Goal: Task Accomplishment & Management: Complete application form

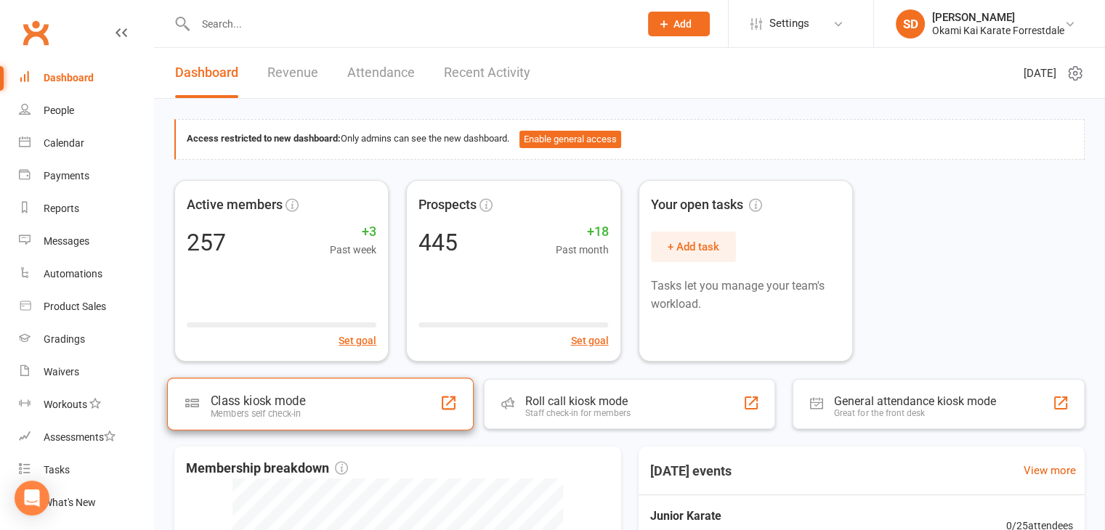
click at [315, 405] on div "Class kiosk mode Members self check-in" at bounding box center [320, 404] width 307 height 52
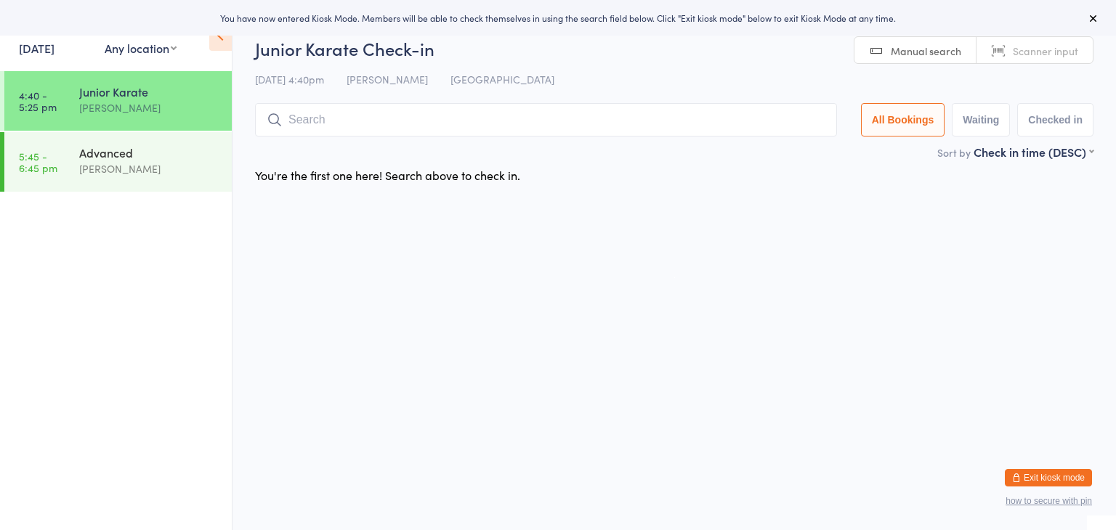
click at [503, 120] on input "search" at bounding box center [546, 119] width 582 height 33
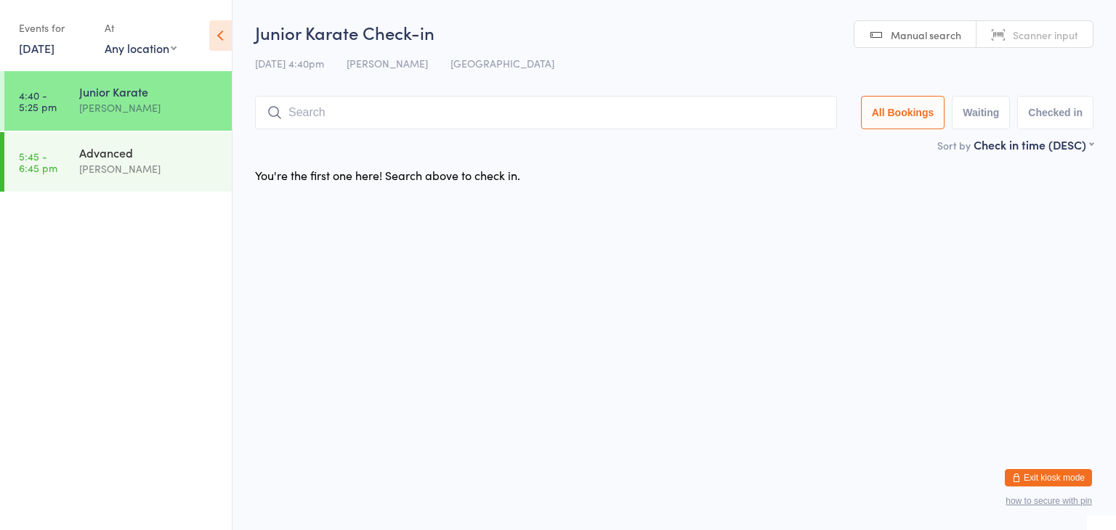
click at [503, 120] on input "search" at bounding box center [546, 112] width 582 height 33
drag, startPoint x: 503, startPoint y: 120, endPoint x: 912, endPoint y: 188, distance: 415.3
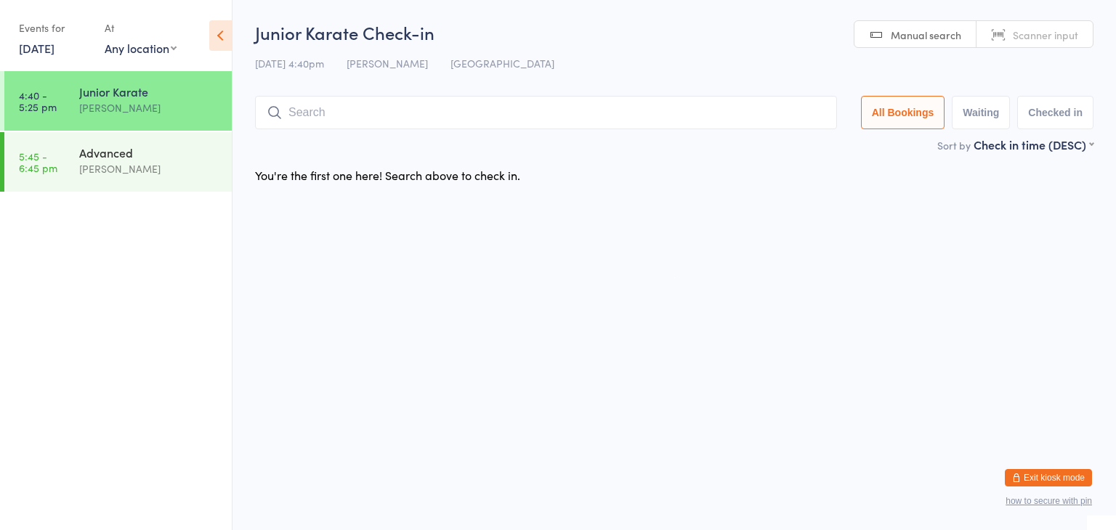
click at [912, 188] on main "Junior Karate Check-in 13 Oct 4:40pm Sonya Del Carlo Forrestdale Manual search …" at bounding box center [674, 105] width 838 height 170
click at [851, 184] on div "You're the first one here! Search above to check in." at bounding box center [674, 175] width 864 height 31
click at [640, 123] on input "search" at bounding box center [546, 112] width 582 height 33
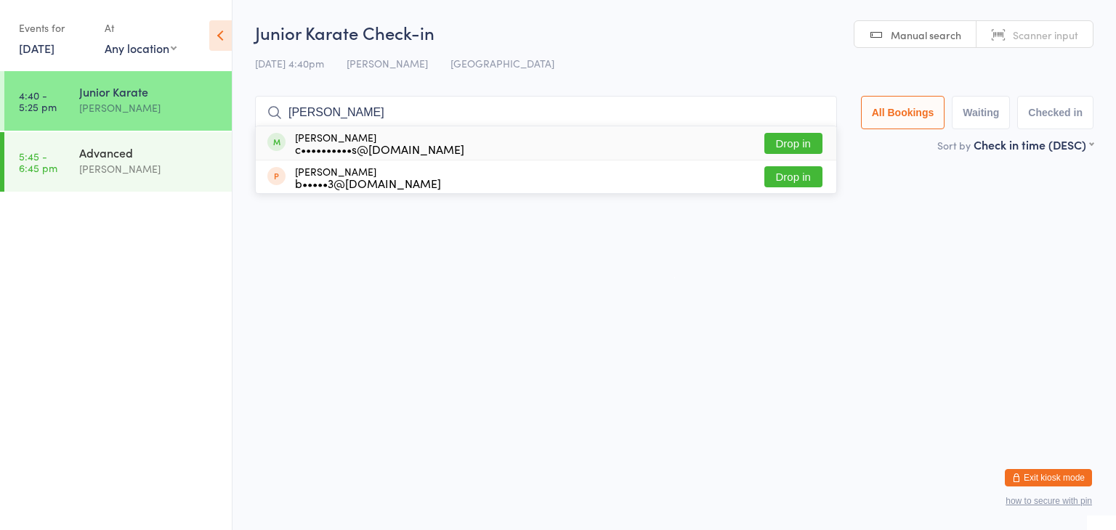
type input "beatrix"
click at [791, 142] on button "Drop in" at bounding box center [793, 143] width 58 height 21
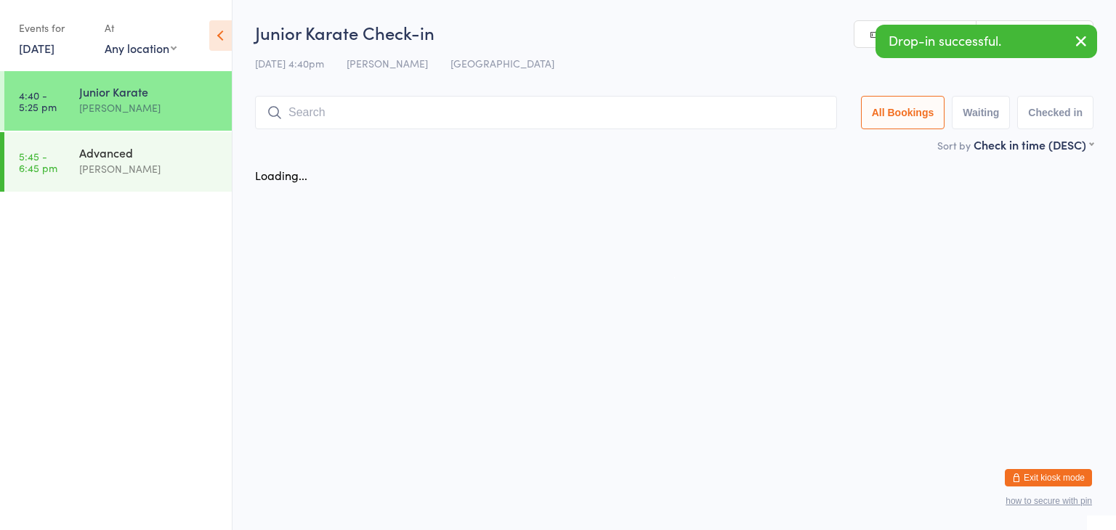
click at [791, 142] on div "Sort by Check in time (DESC) First name (ASC) First name (DESC) Last name (ASC)…" at bounding box center [674, 145] width 838 height 16
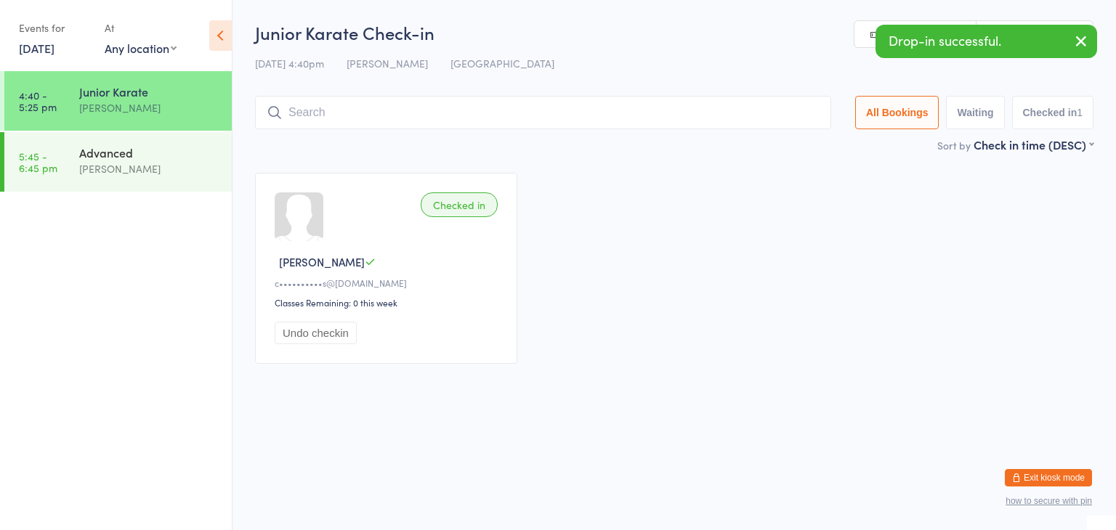
click at [635, 102] on input "search" at bounding box center [543, 112] width 576 height 33
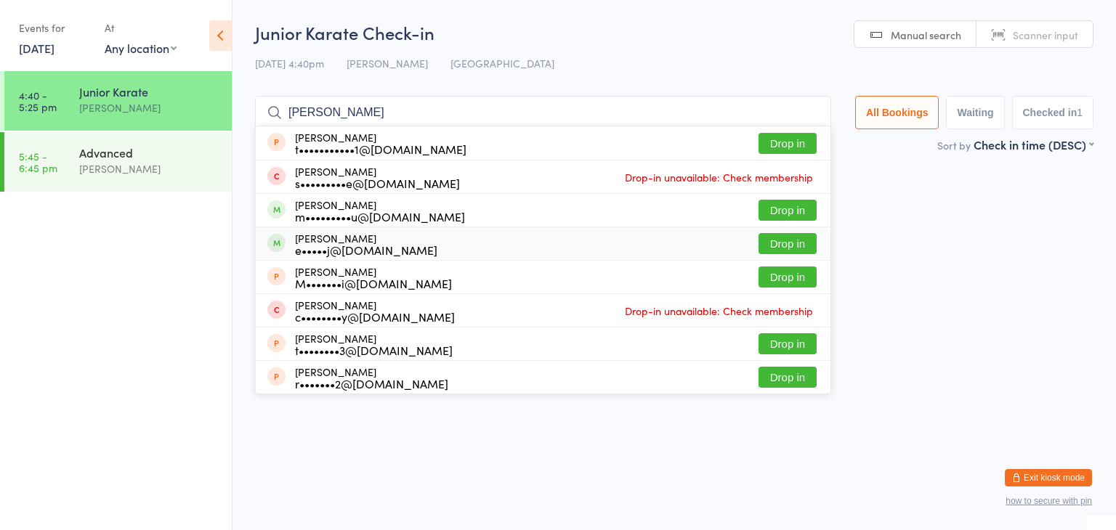
type input "ryan"
click at [811, 238] on button "Drop in" at bounding box center [787, 243] width 58 height 21
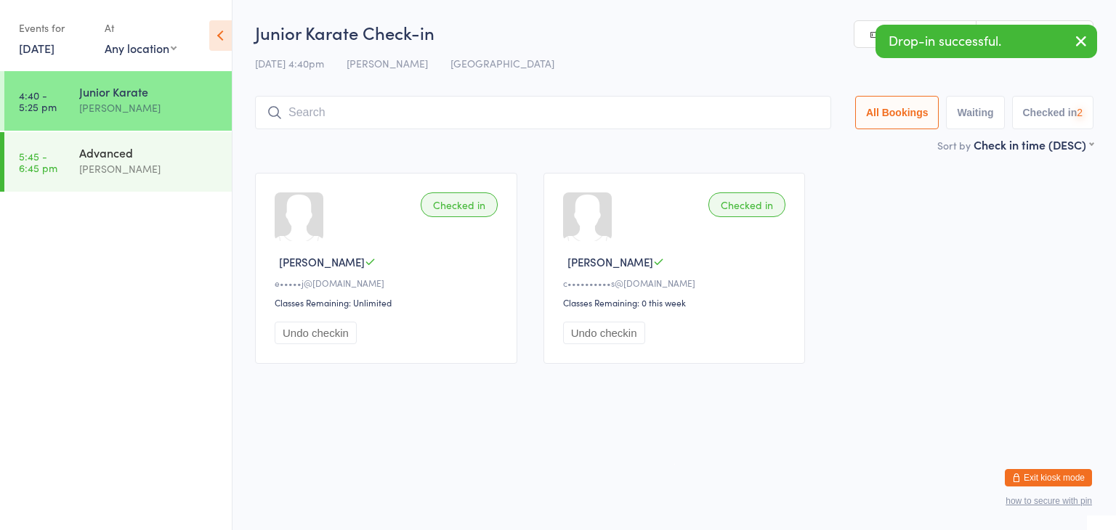
click at [628, 135] on div "Junior Karate Check-in 13 Oct 4:40pm Sonya Del Carlo Forrestdale Manual search …" at bounding box center [674, 78] width 838 height 116
click at [623, 103] on input "search" at bounding box center [543, 112] width 576 height 33
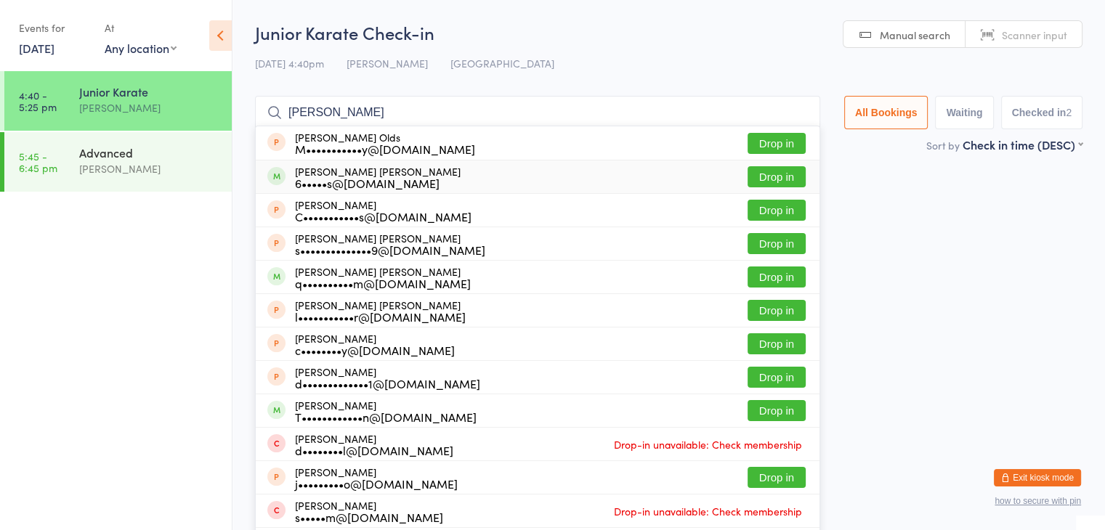
type input "jackson"
click at [770, 181] on button "Drop in" at bounding box center [776, 176] width 58 height 21
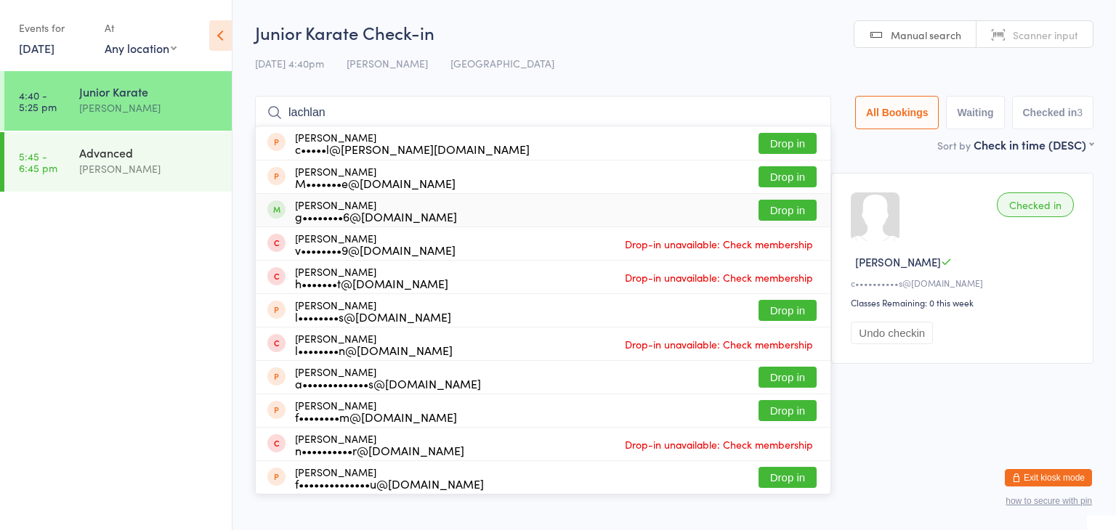
type input "lachlan"
click at [798, 206] on button "Drop in" at bounding box center [787, 210] width 58 height 21
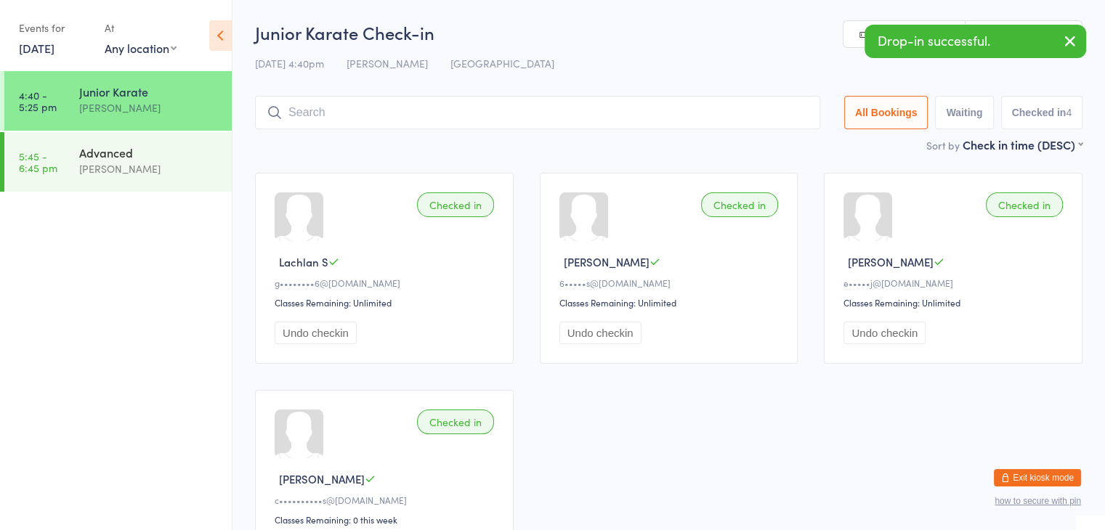
click at [654, 117] on input "search" at bounding box center [537, 112] width 565 height 33
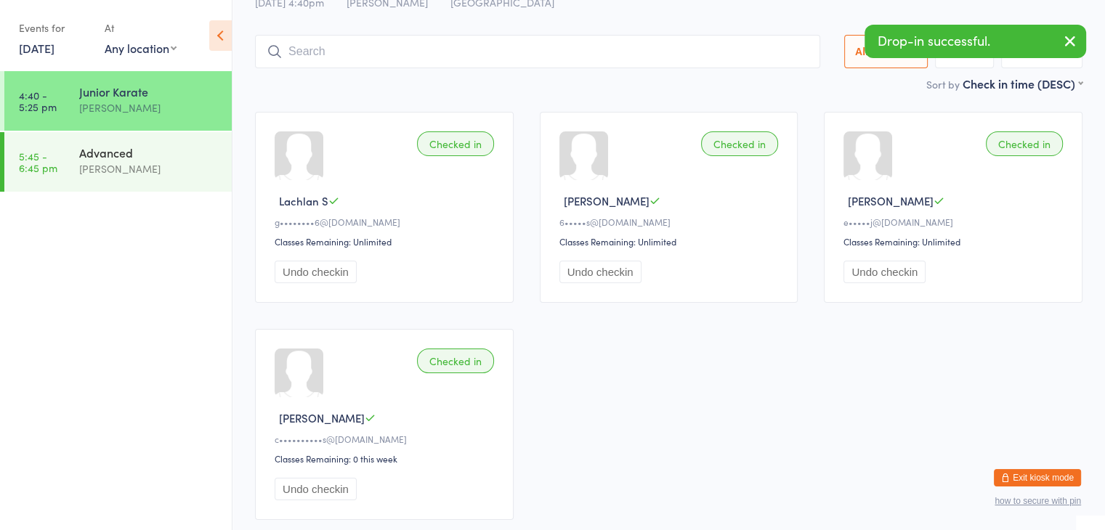
scroll to position [96, 0]
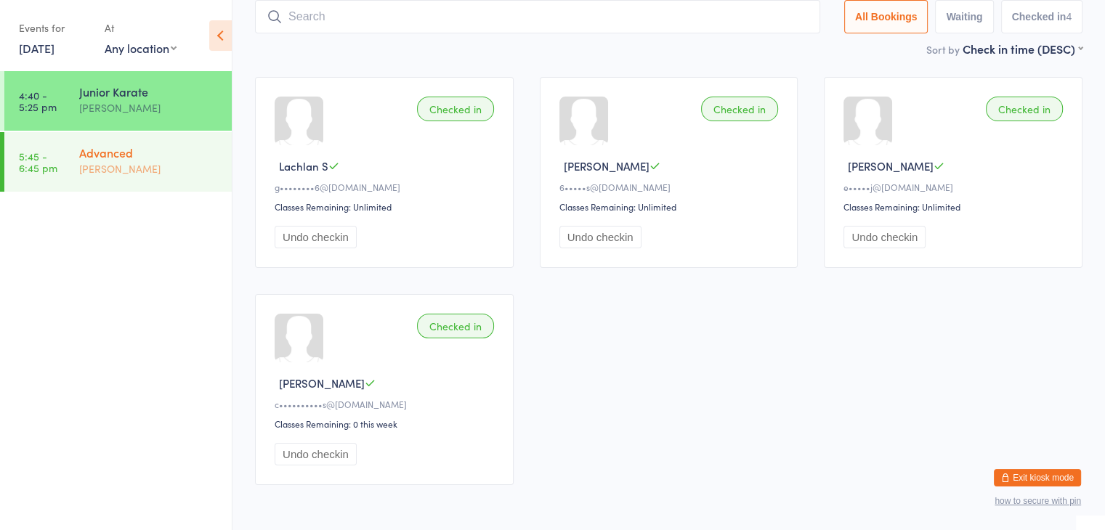
click at [127, 168] on div "[PERSON_NAME]" at bounding box center [149, 169] width 140 height 17
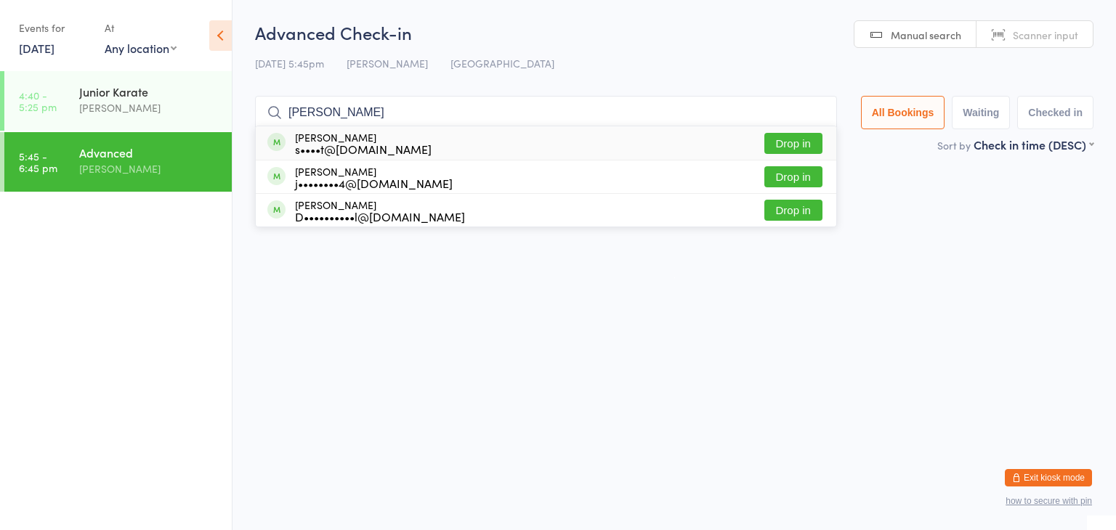
click at [813, 113] on input "aubrey" at bounding box center [546, 112] width 582 height 33
type input "aubrey"
click at [120, 91] on div "Junior Karate" at bounding box center [149, 92] width 140 height 16
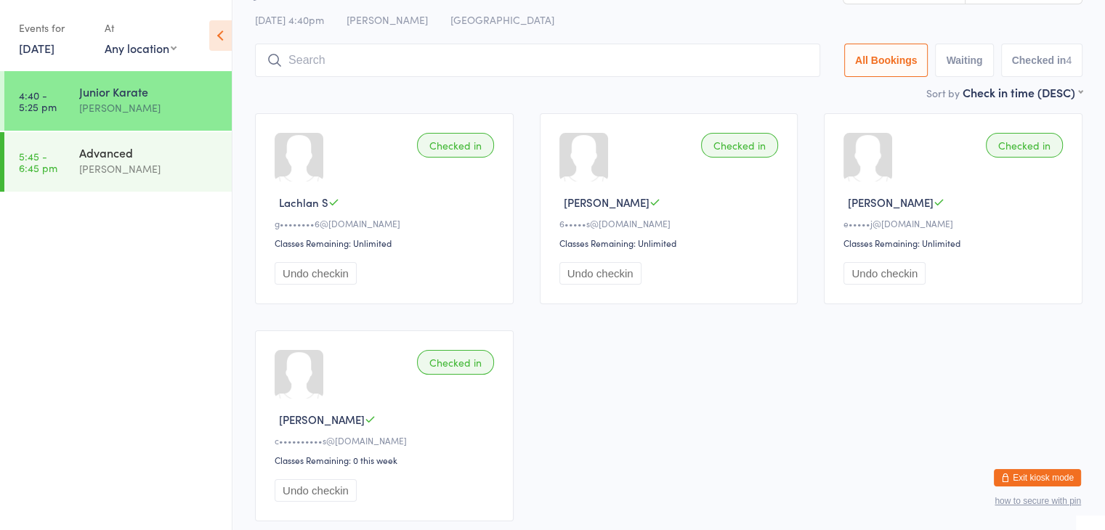
scroll to position [60, 0]
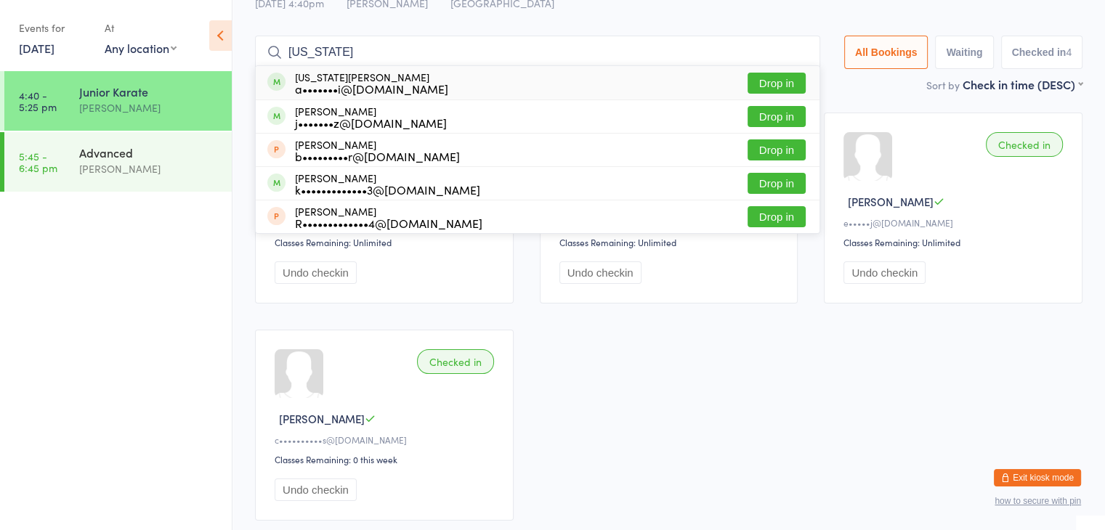
type input "georgia"
click at [755, 84] on button "Drop in" at bounding box center [776, 83] width 58 height 21
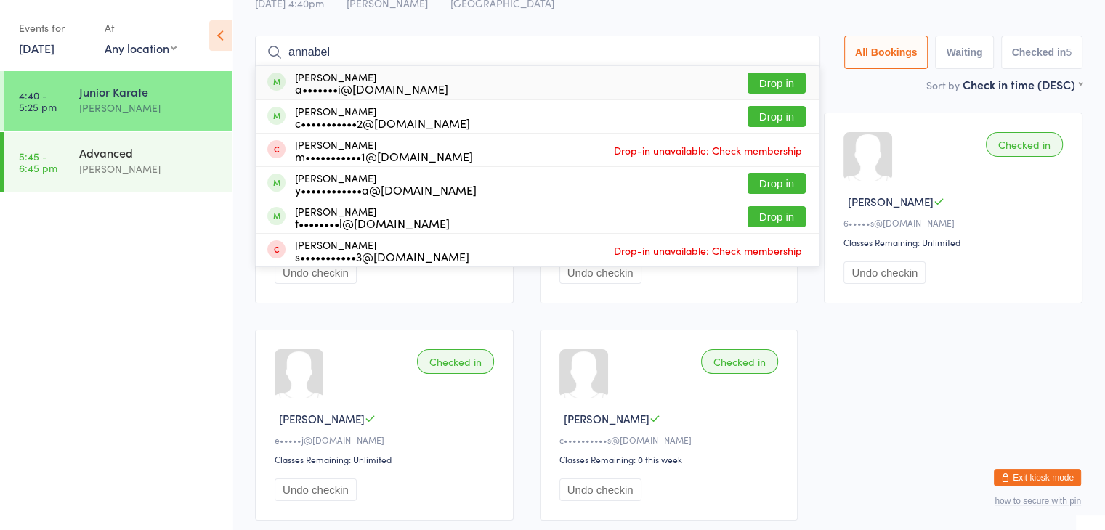
type input "annabell"
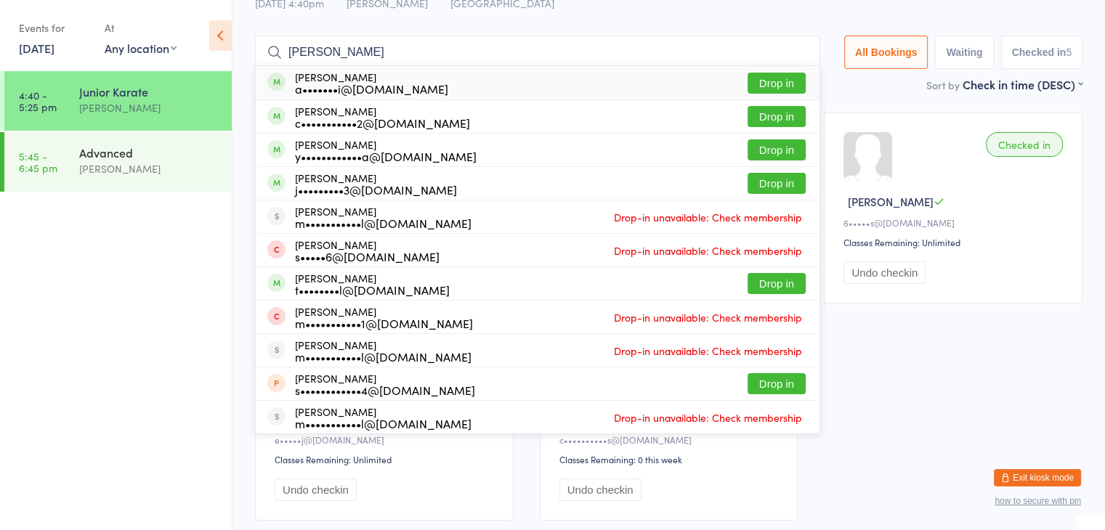
click at [760, 84] on button "Drop in" at bounding box center [776, 83] width 58 height 21
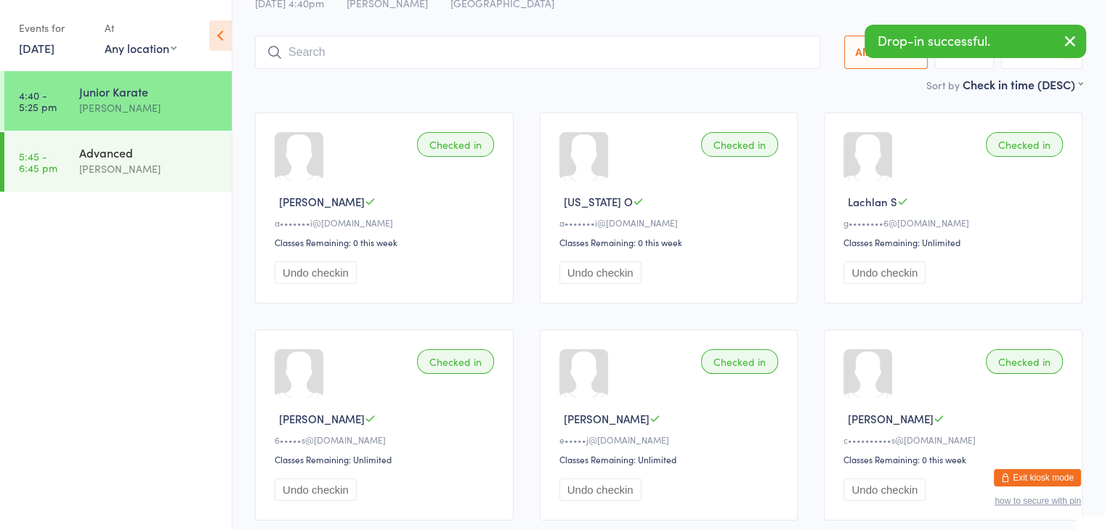
click at [628, 72] on div "Junior Karate Check-in 13 Oct 4:40pm Sonya Del Carlo Forrestdale Manual search …" at bounding box center [668, 18] width 827 height 116
click at [622, 53] on input "search" at bounding box center [537, 52] width 565 height 33
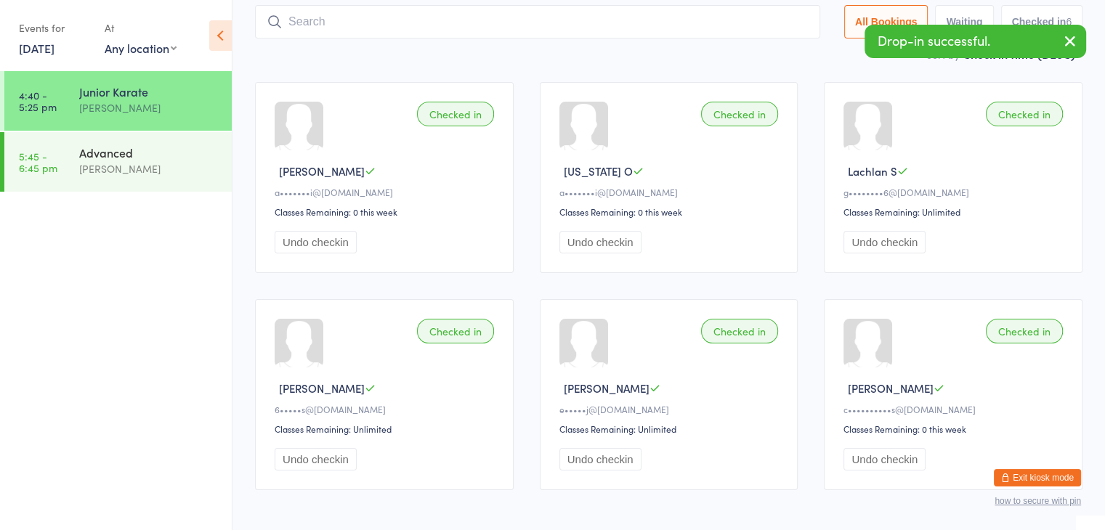
scroll to position [96, 0]
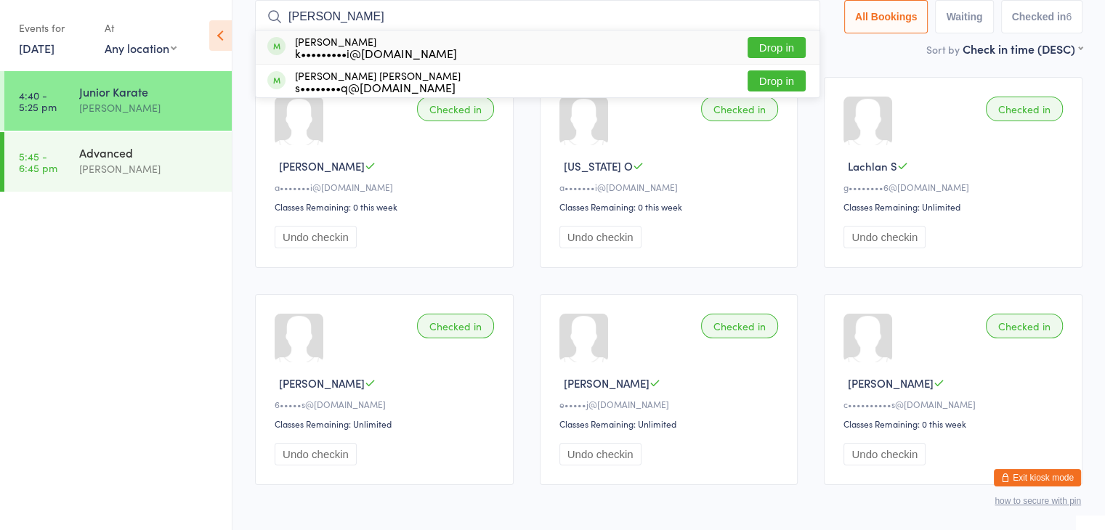
type input "reva"
drag, startPoint x: 782, startPoint y: 51, endPoint x: 767, endPoint y: 46, distance: 15.9
click at [767, 46] on button "Drop in" at bounding box center [776, 47] width 58 height 21
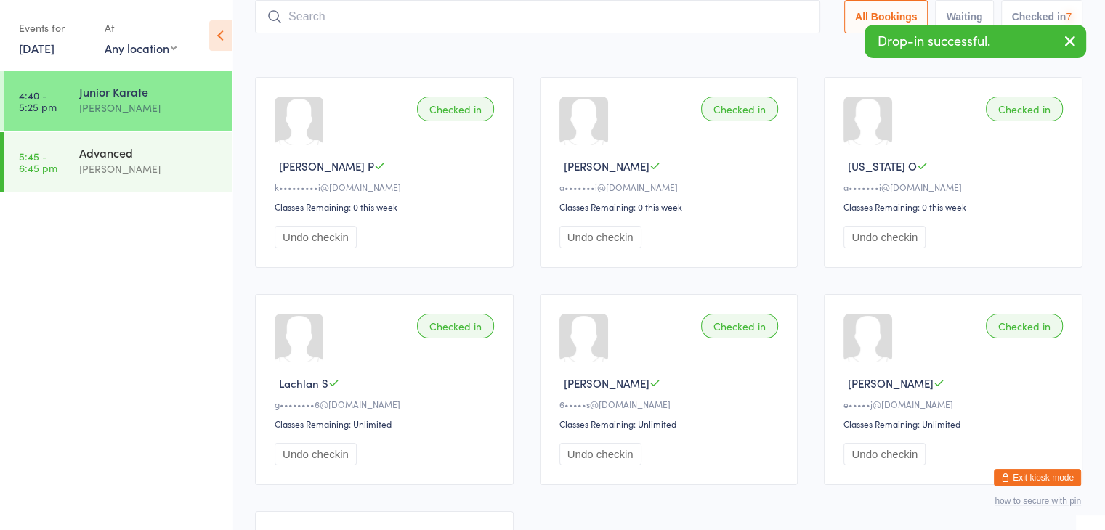
click at [646, 29] on input "search" at bounding box center [537, 16] width 565 height 33
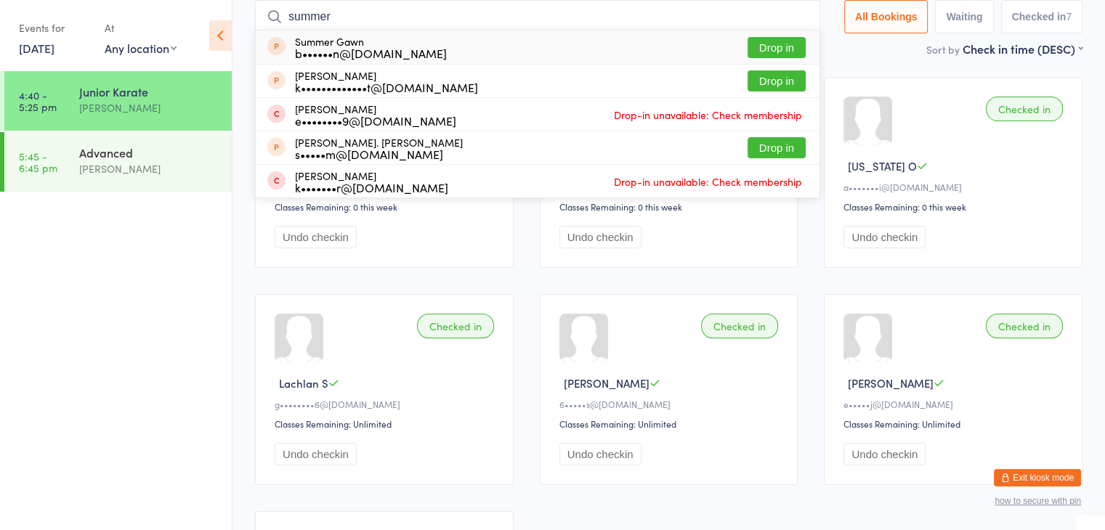
type input "summer"
click at [782, 41] on button "Drop in" at bounding box center [776, 47] width 58 height 21
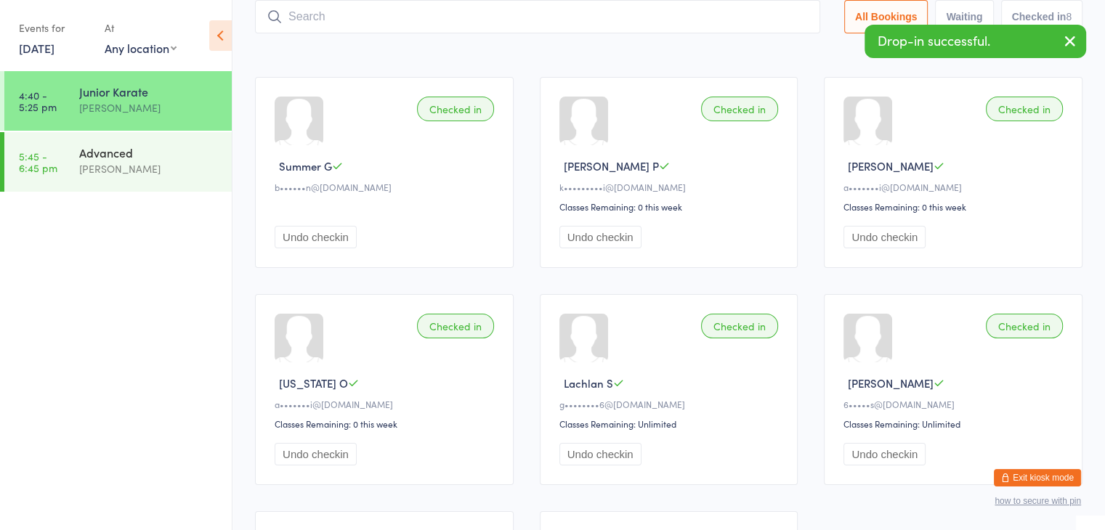
click at [555, 28] on input "search" at bounding box center [537, 16] width 565 height 33
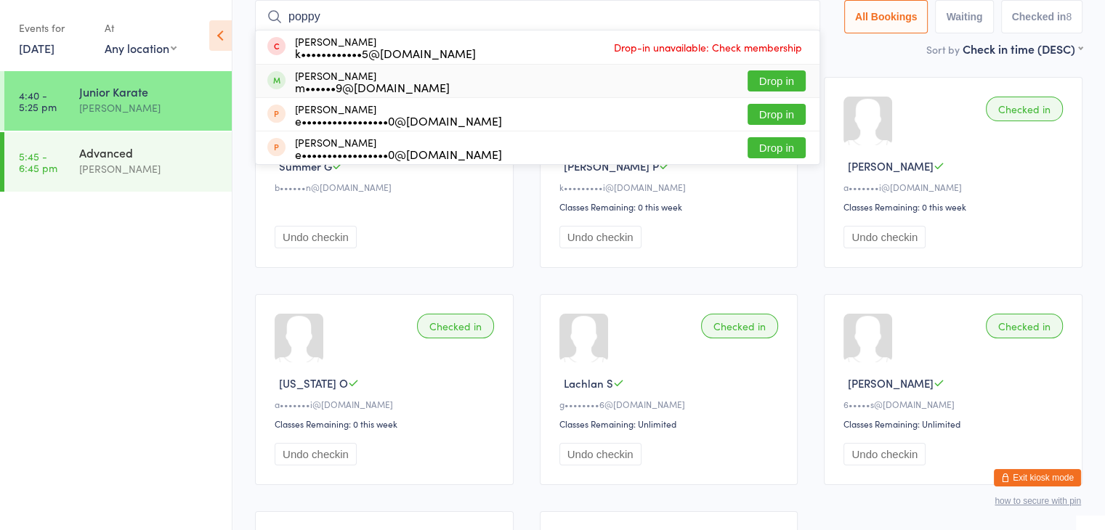
type input "poppy"
click at [784, 77] on button "Drop in" at bounding box center [776, 80] width 58 height 21
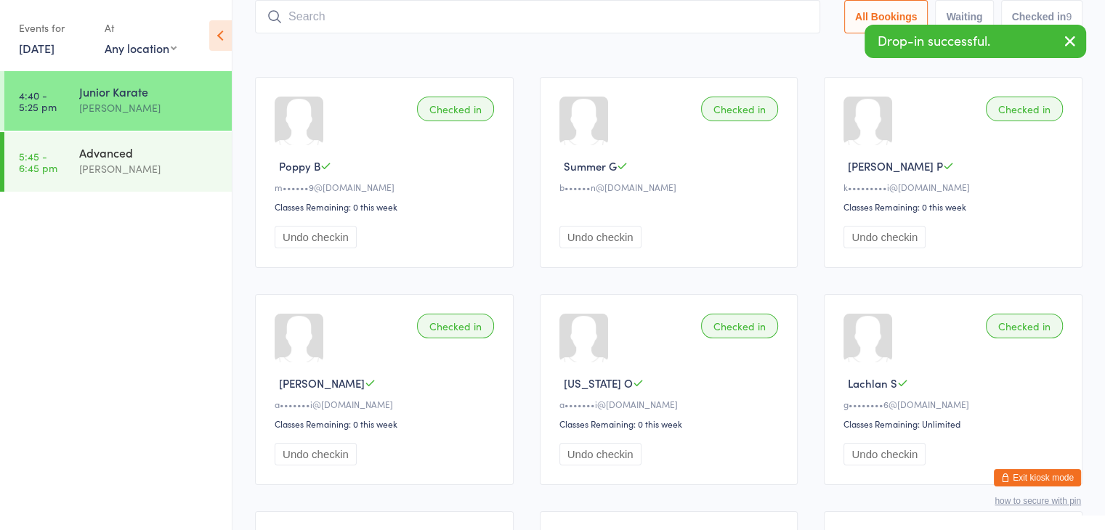
click at [557, 21] on input "search" at bounding box center [537, 16] width 565 height 33
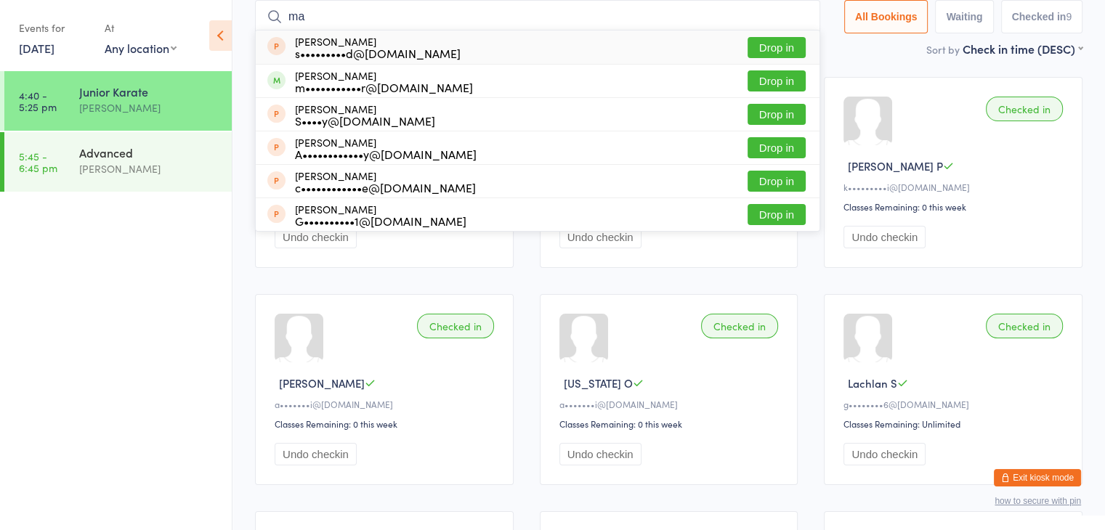
type input "m"
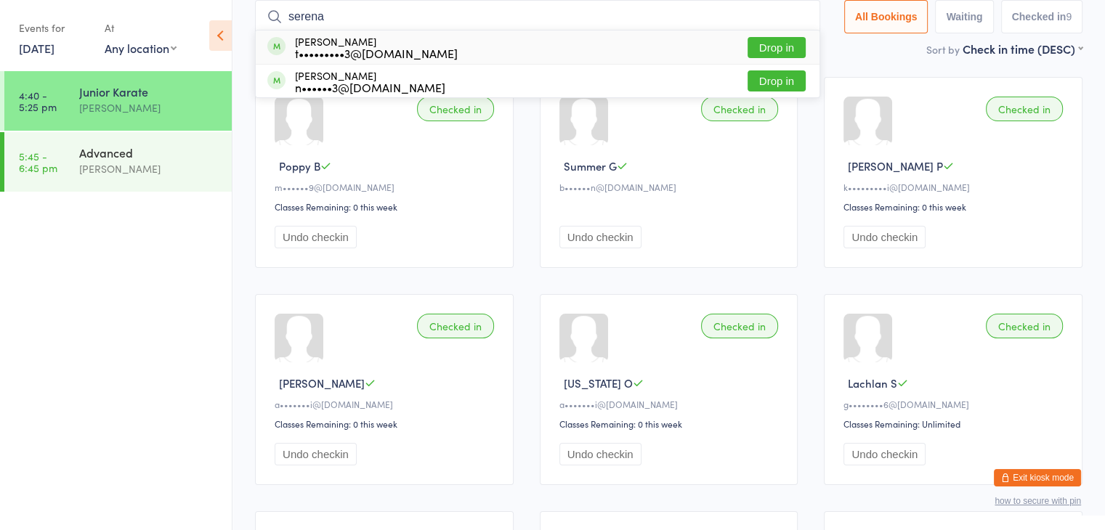
type input "serena"
click at [766, 44] on button "Drop in" at bounding box center [776, 47] width 58 height 21
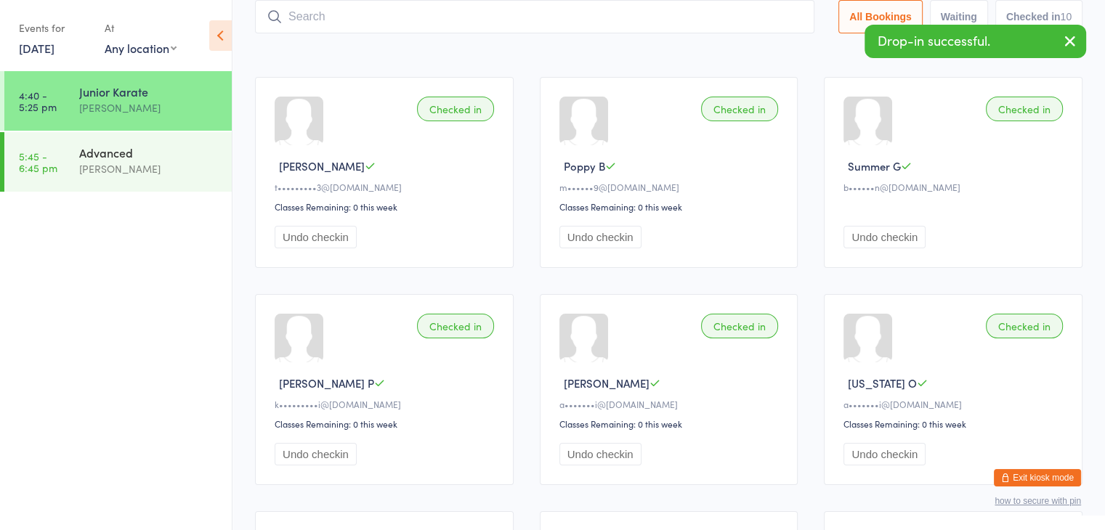
click at [648, 23] on input "search" at bounding box center [534, 16] width 559 height 33
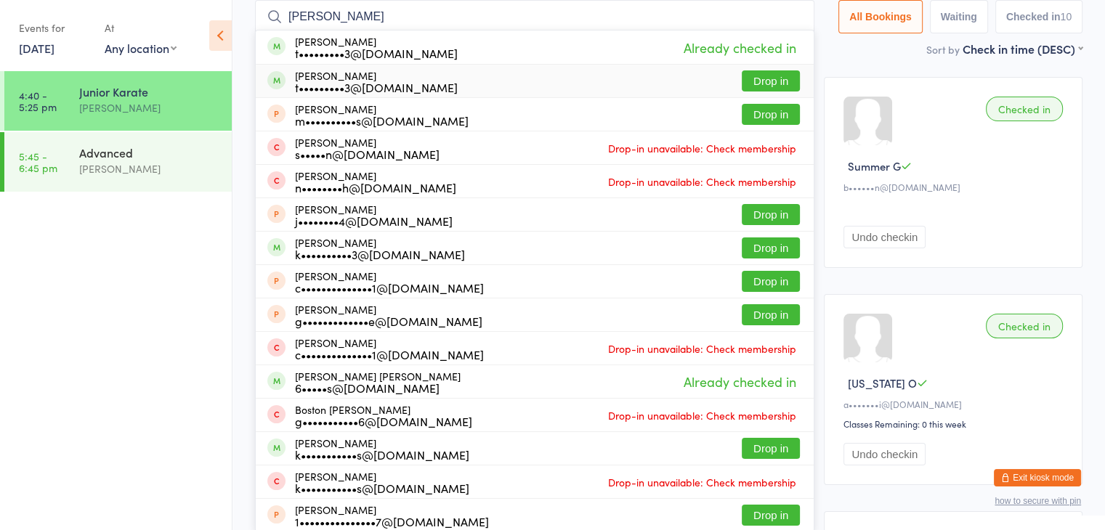
type input "barton"
click at [774, 80] on button "Drop in" at bounding box center [771, 80] width 58 height 21
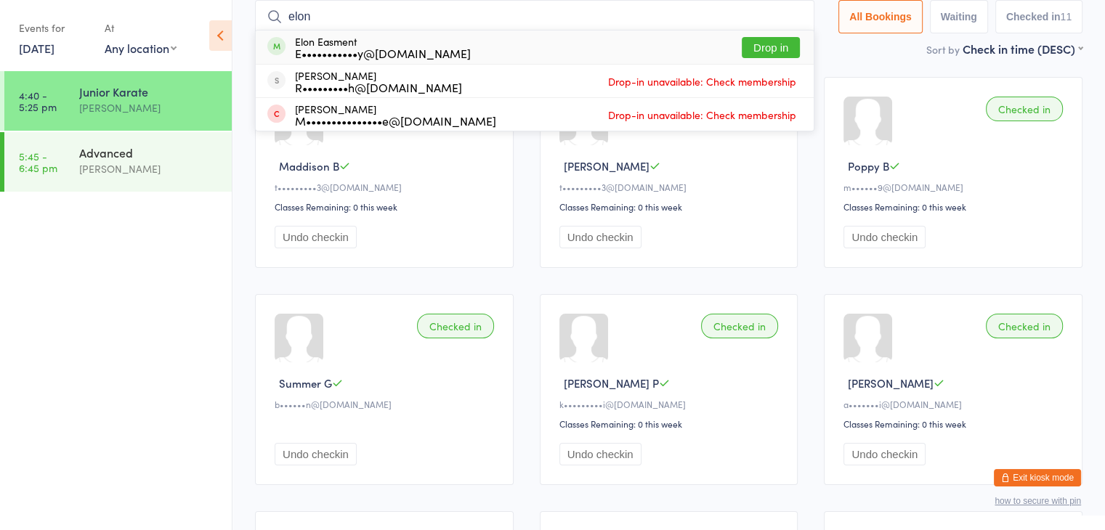
type input "elon"
click at [781, 48] on button "Drop in" at bounding box center [771, 47] width 58 height 21
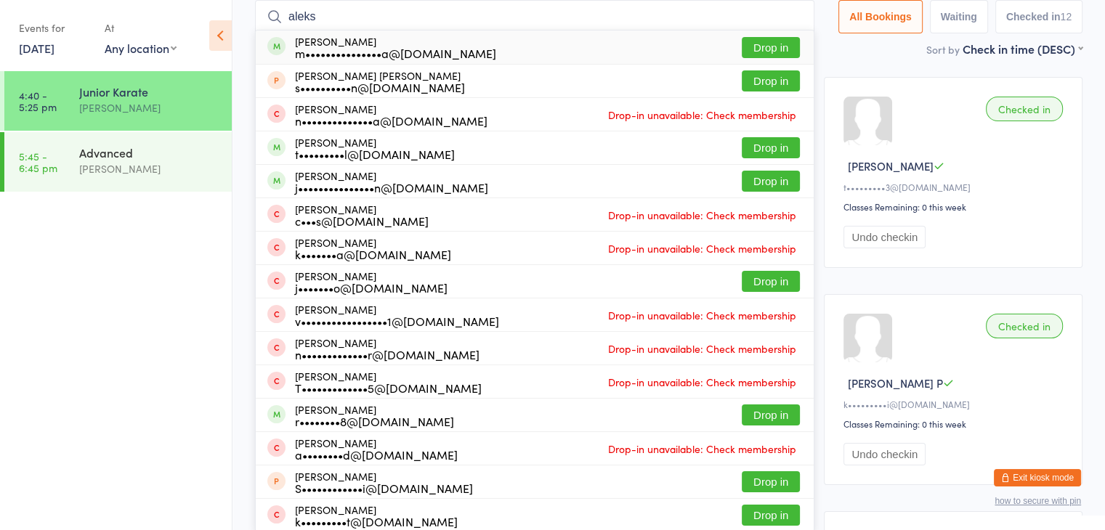
type input "aleks"
click at [760, 40] on button "Drop in" at bounding box center [771, 47] width 58 height 21
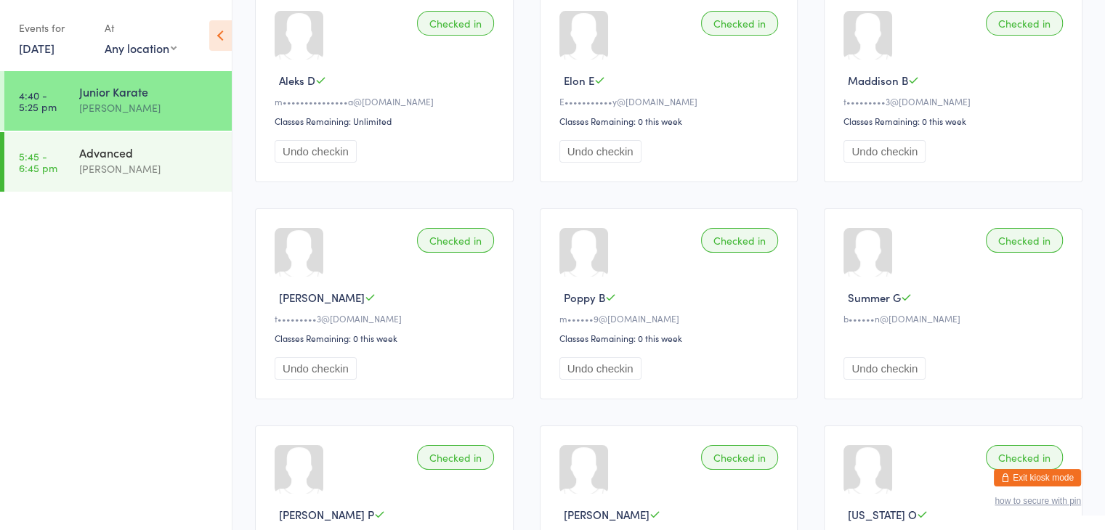
scroll to position [0, 0]
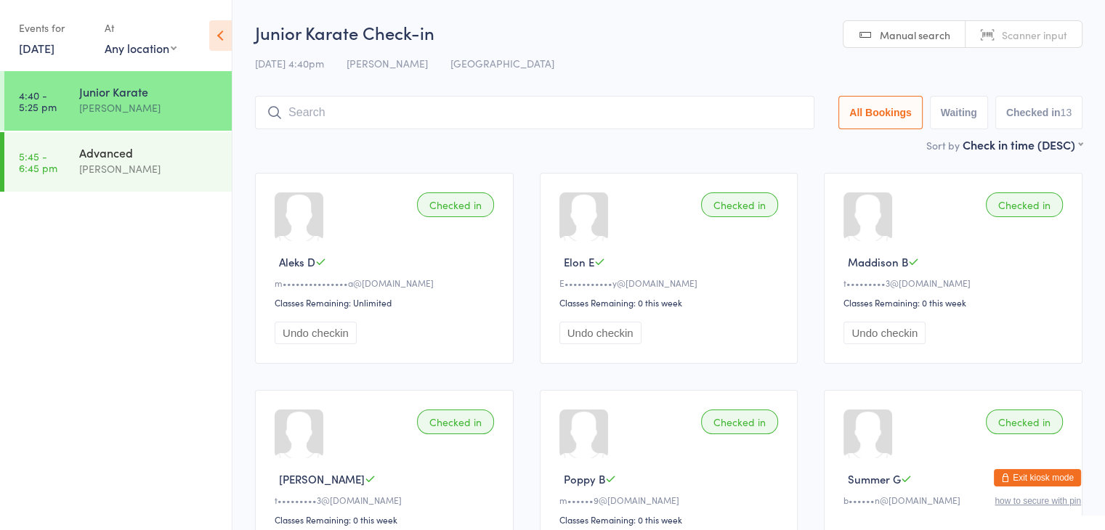
click at [223, 33] on icon at bounding box center [220, 35] width 23 height 31
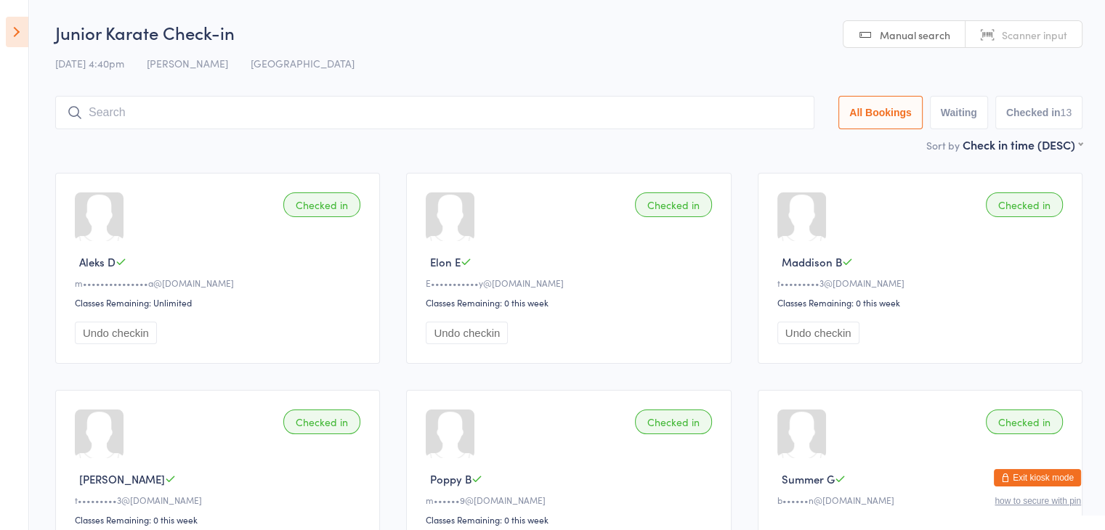
click at [15, 37] on icon at bounding box center [17, 32] width 23 height 31
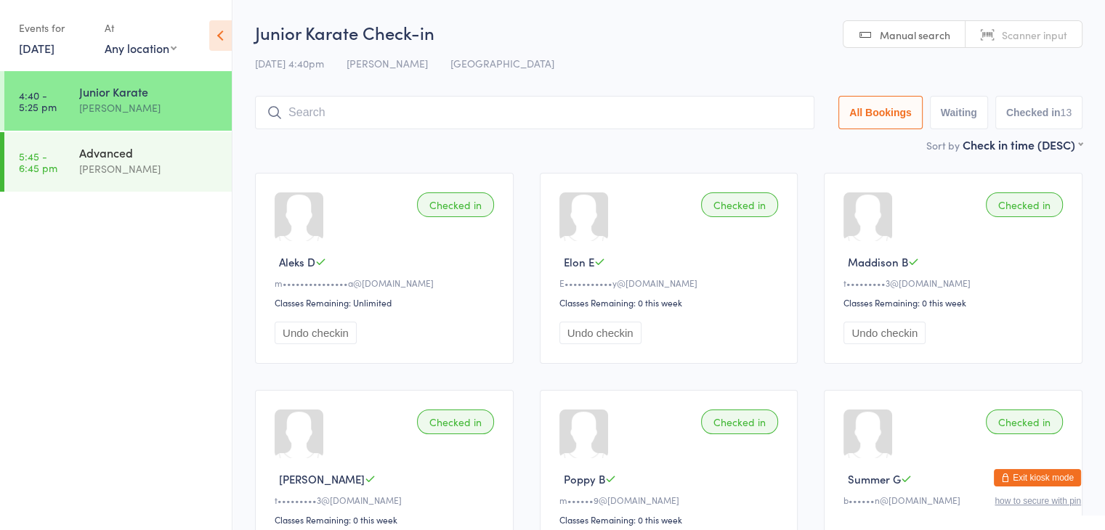
click at [186, 464] on ul "4:40 - 5:25 pm Junior Karate Sonya Del Carlo 5:45 - 6:45 pm Advanced Sonya Del …" at bounding box center [116, 300] width 232 height 459
click at [39, 30] on div "Events for" at bounding box center [54, 28] width 71 height 24
click at [866, 117] on button "All Bookings" at bounding box center [880, 112] width 84 height 33
click at [1023, 471] on button "Exit kiosk mode" at bounding box center [1037, 477] width 87 height 17
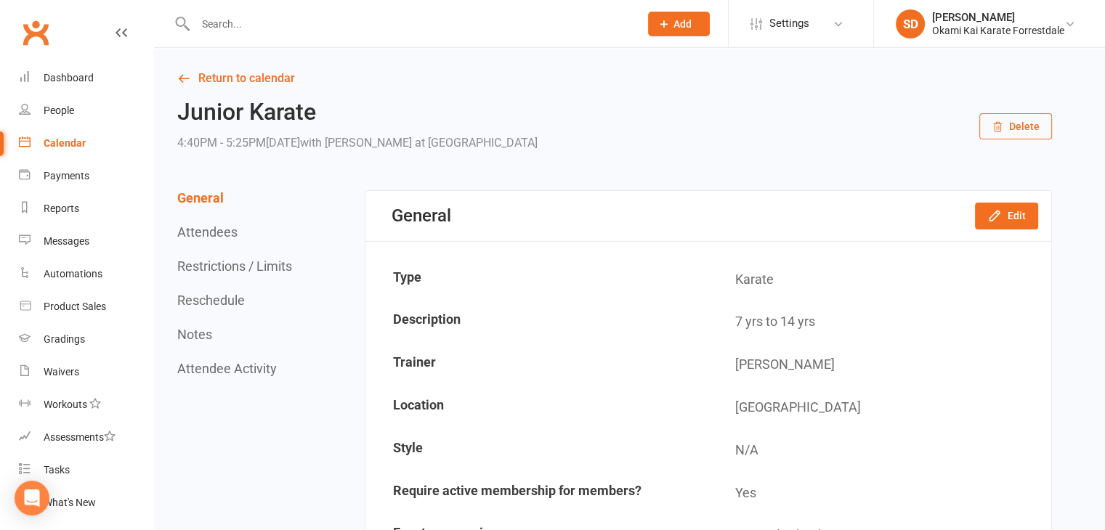
click at [688, 30] on button "Add" at bounding box center [679, 24] width 62 height 25
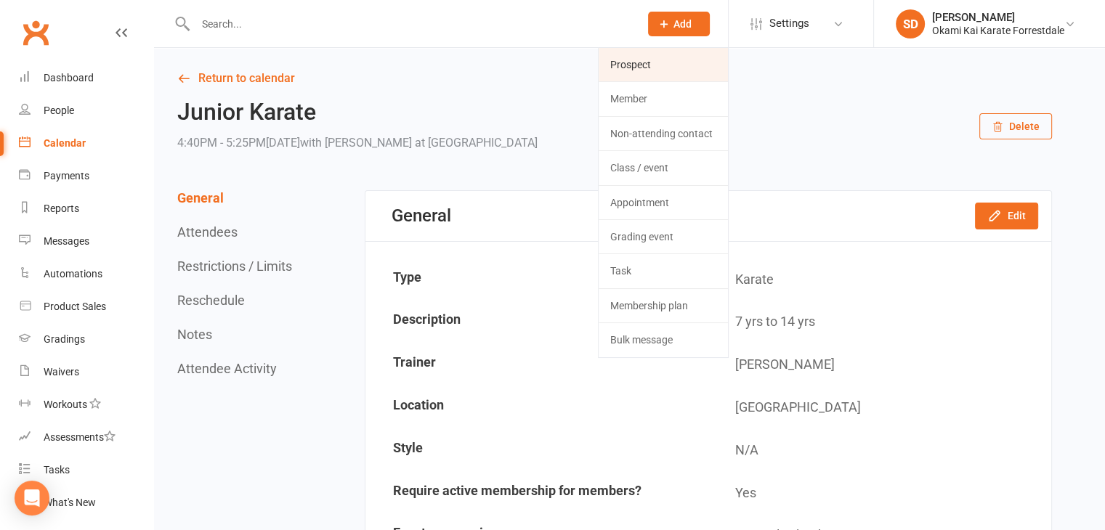
click at [653, 76] on link "Prospect" at bounding box center [663, 64] width 129 height 33
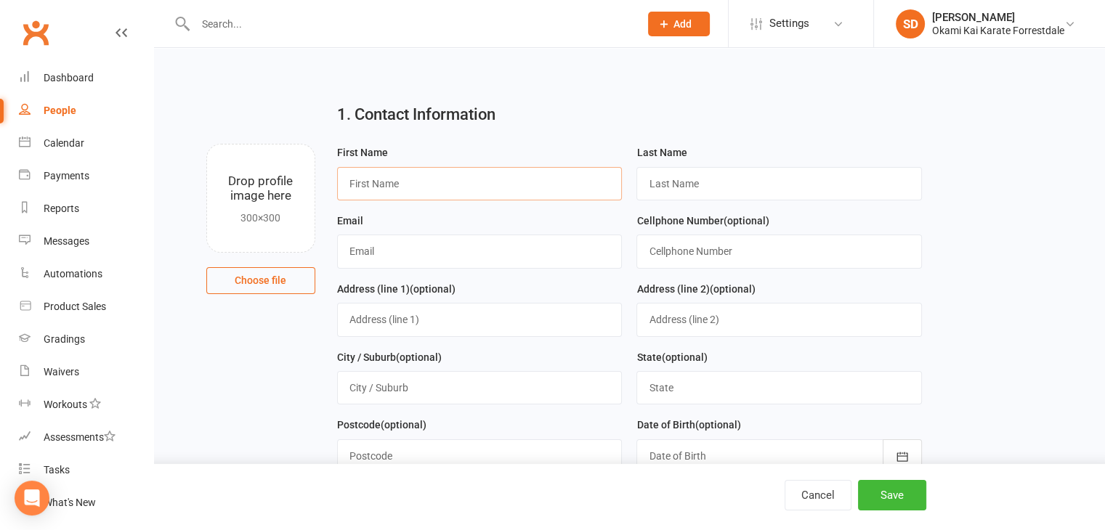
click at [446, 192] on input "text" at bounding box center [479, 183] width 285 height 33
type input "Elijah"
click at [707, 191] on input "text" at bounding box center [778, 183] width 285 height 33
type input "Heyes"
click at [484, 253] on input "text" at bounding box center [479, 251] width 285 height 33
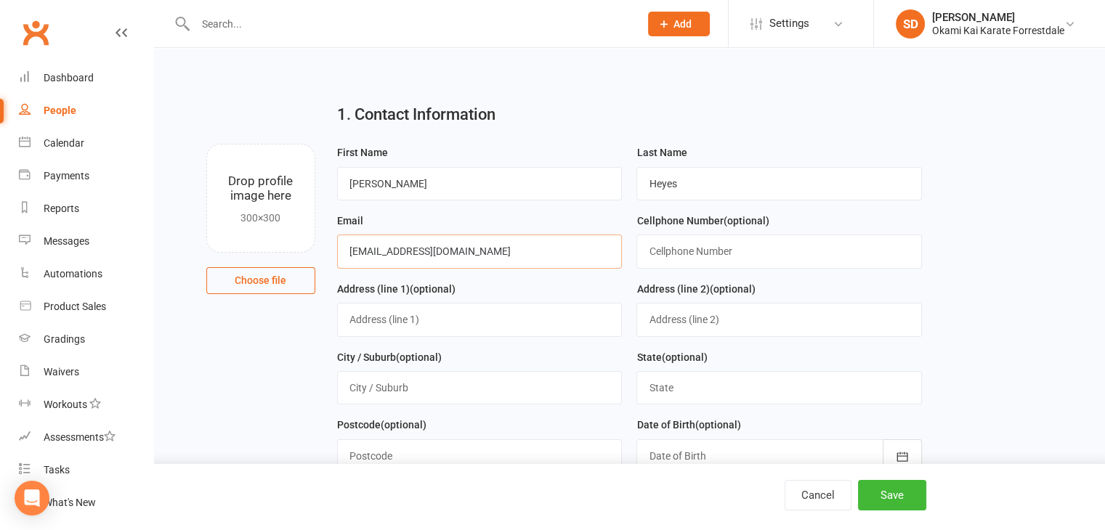
type input "meikan325@gmail.com"
click at [673, 256] on input "text" at bounding box center [778, 251] width 285 height 33
type input "0472712540"
click at [474, 309] on input "text" at bounding box center [479, 319] width 285 height 33
type input "22 Noriker Way"
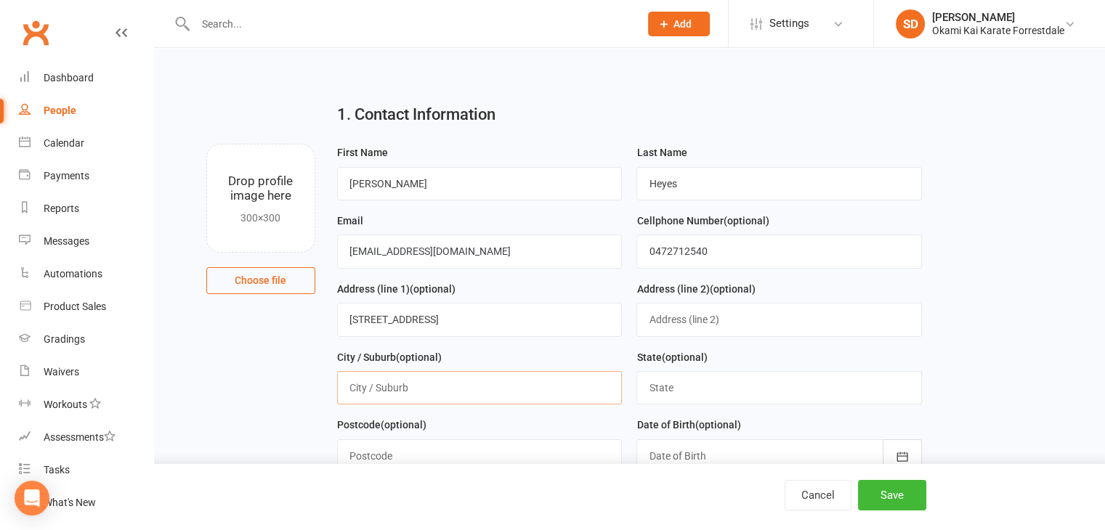
click at [416, 384] on input "text" at bounding box center [479, 387] width 285 height 33
type input "[GEOGRAPHIC_DATA]"
click at [360, 463] on input "text" at bounding box center [479, 455] width 285 height 33
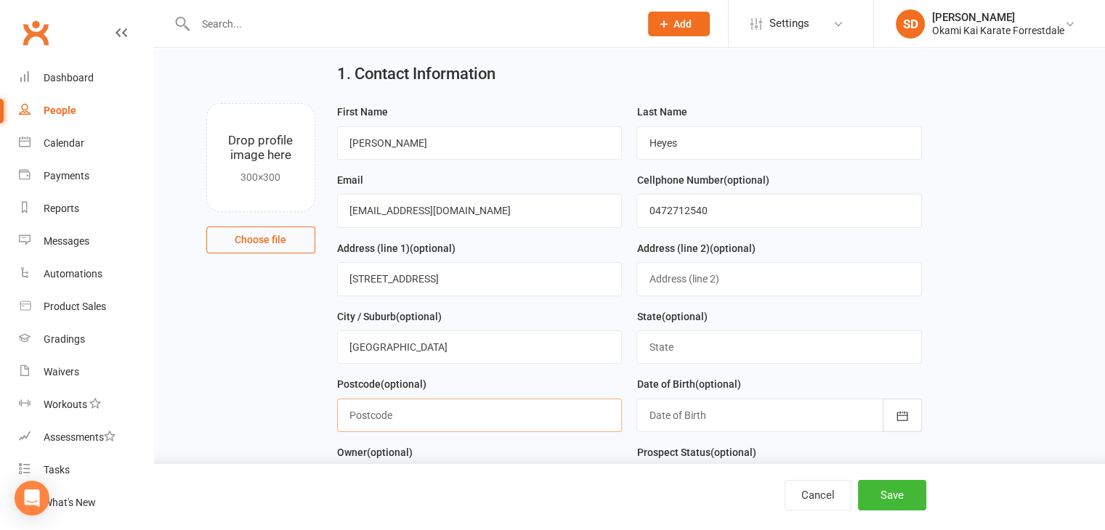
scroll to position [42, 0]
type input "6112"
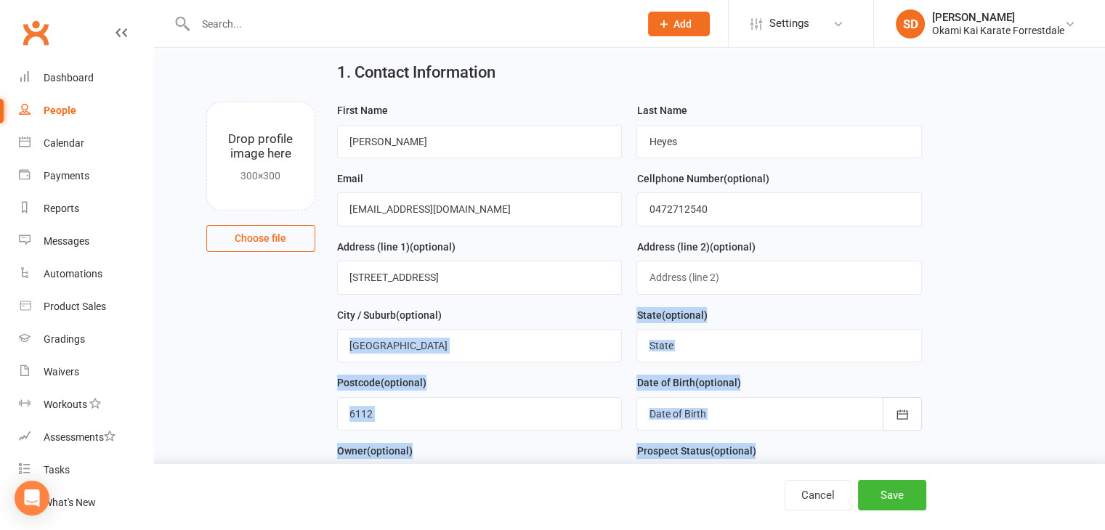
drag, startPoint x: 299, startPoint y: 352, endPoint x: 405, endPoint y: 327, distance: 108.2
click at [405, 327] on main "1. Contact Information Drop profile image here 300×300 Choose file First Name E…" at bounding box center [629, 434] width 910 height 771
click at [503, 322] on div "City / Suburb (optional) Forrestdale" at bounding box center [479, 335] width 285 height 57
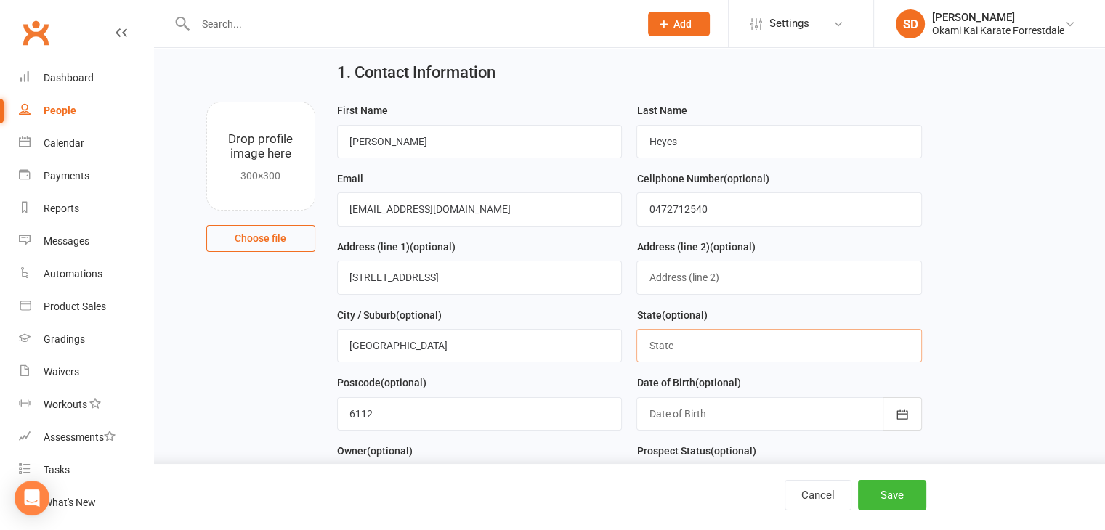
click at [694, 330] on input "text" at bounding box center [778, 345] width 285 height 33
type input "WA"
click at [683, 410] on div at bounding box center [778, 413] width 285 height 33
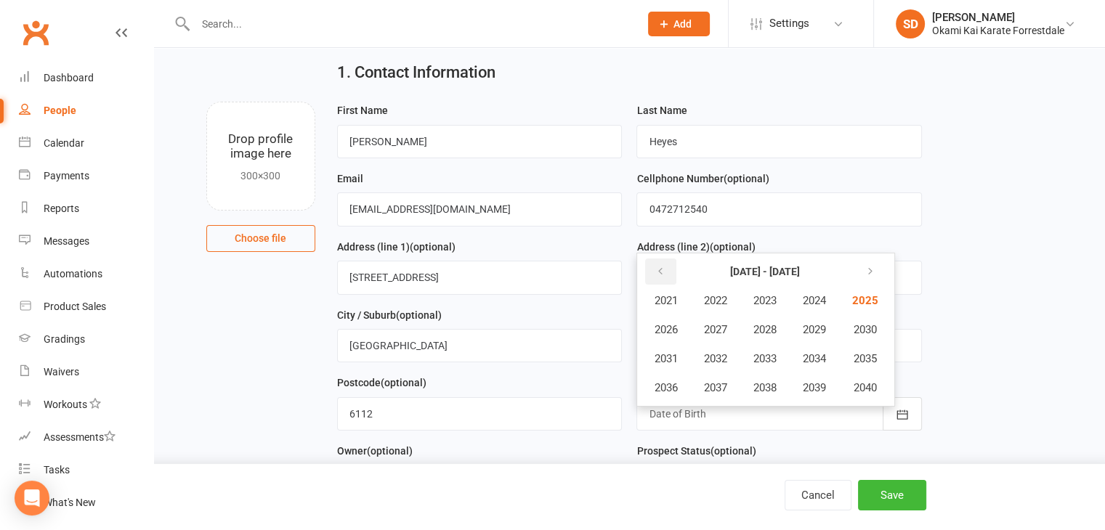
click at [649, 261] on button "button" at bounding box center [660, 272] width 31 height 26
click at [872, 266] on icon "button" at bounding box center [866, 272] width 10 height 12
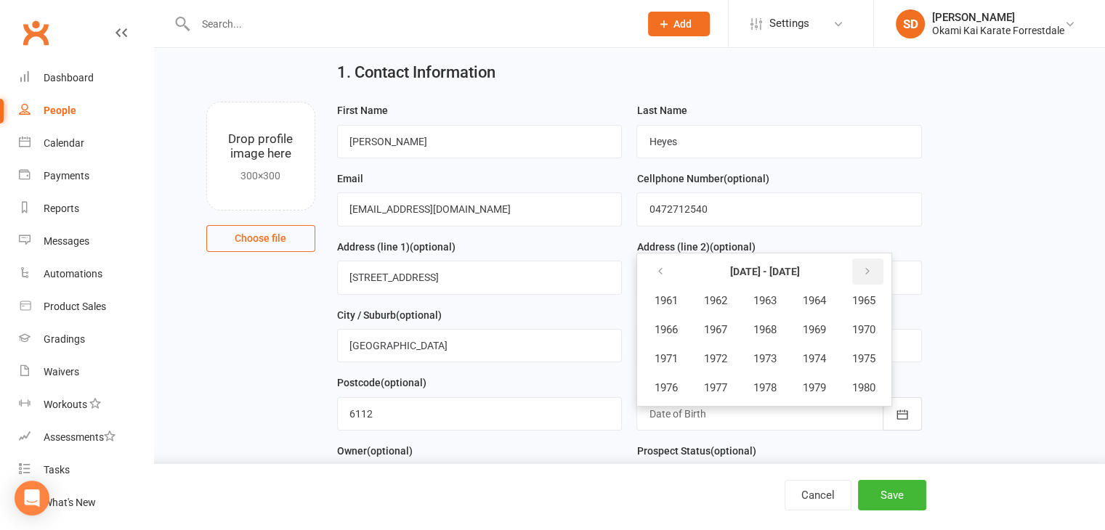
click at [872, 266] on icon "button" at bounding box center [866, 272] width 10 height 12
click at [648, 384] on button "2016" at bounding box center [665, 388] width 48 height 28
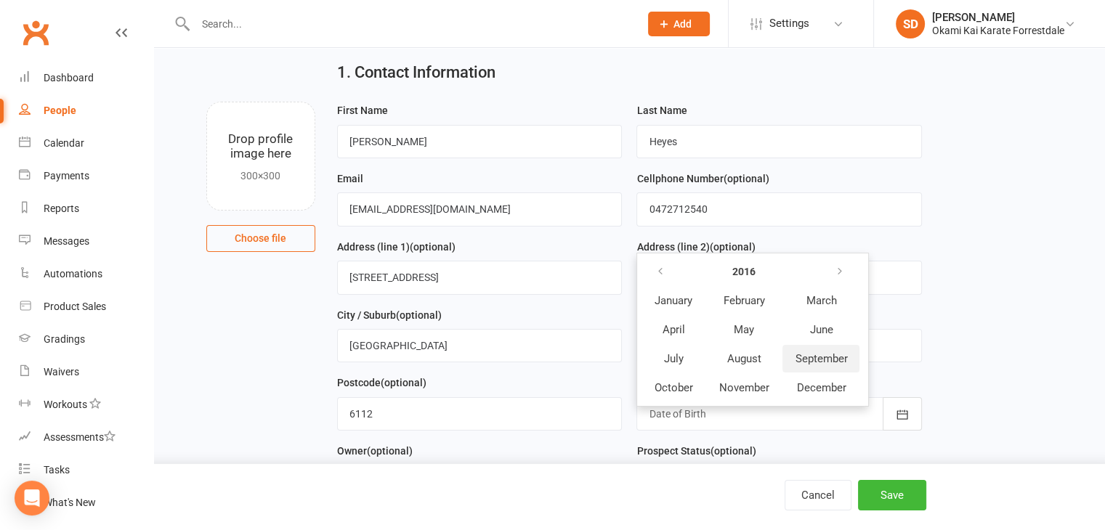
click at [820, 359] on span "September" at bounding box center [821, 358] width 52 height 13
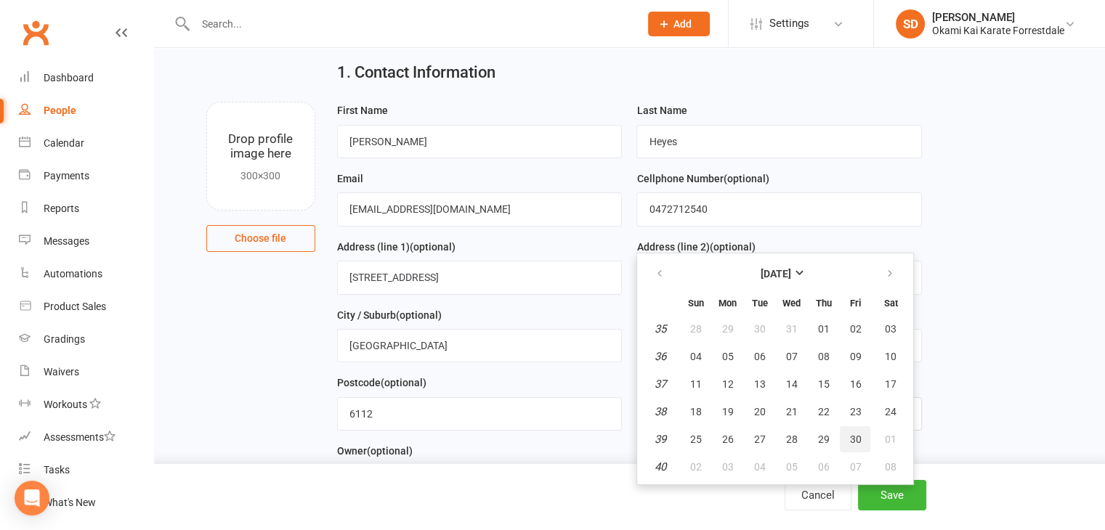
click at [864, 432] on button "30" at bounding box center [855, 439] width 31 height 26
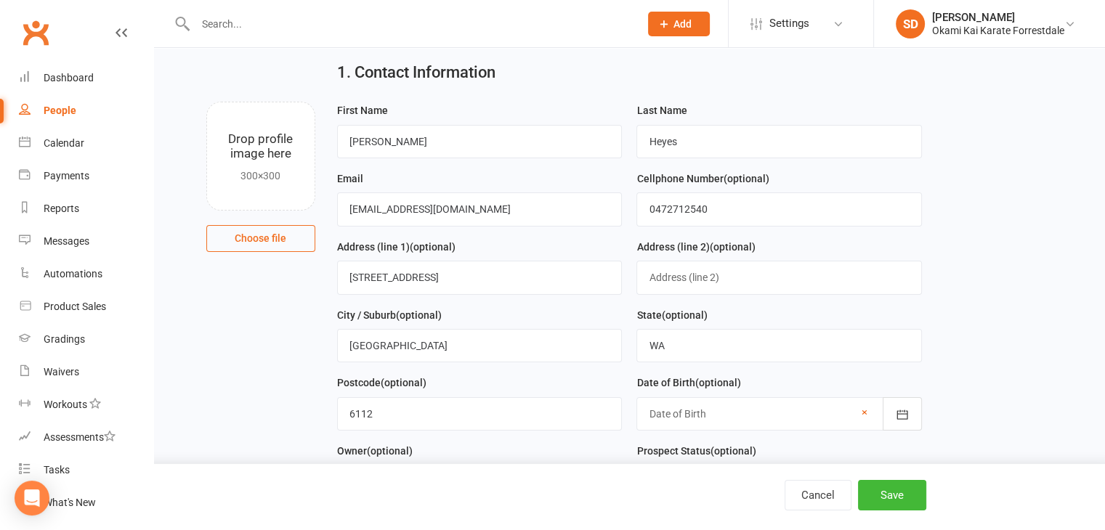
type input "30 Sep 2016"
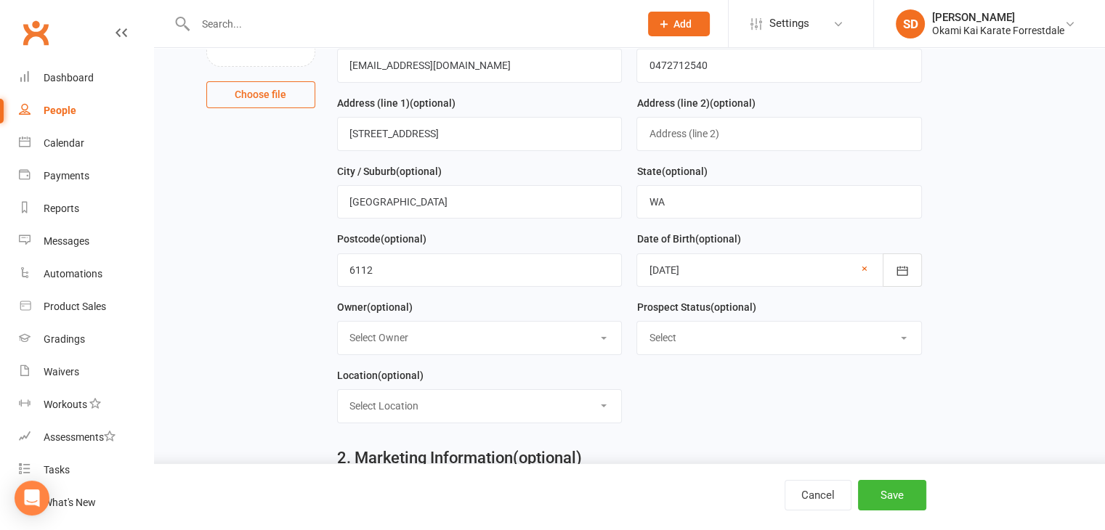
scroll to position [187, 0]
click at [509, 335] on select "Select Owner Sonya Del Carlo" at bounding box center [480, 336] width 284 height 32
click at [559, 412] on select "Select Location Forrestdale" at bounding box center [480, 405] width 284 height 32
select select "0"
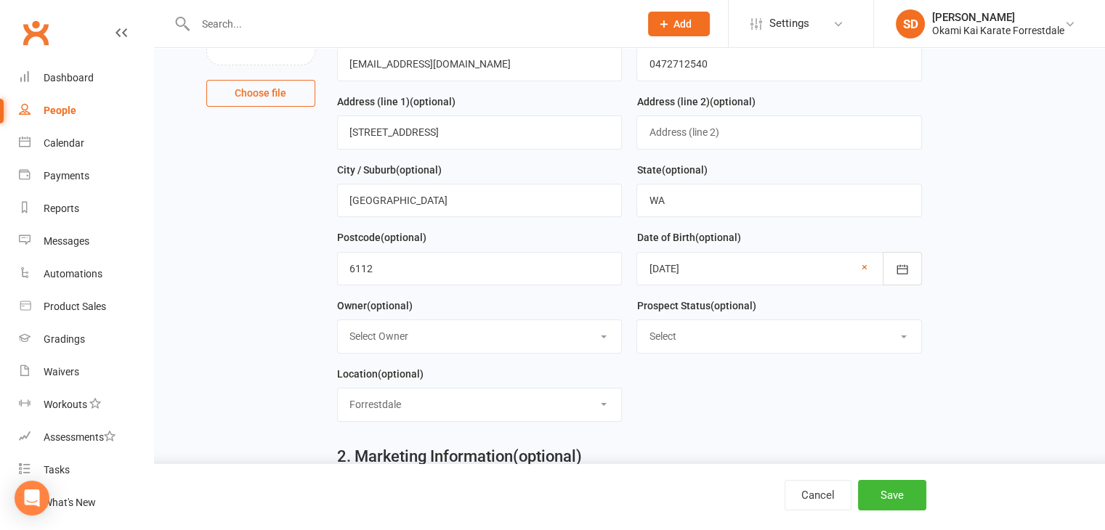
click at [338, 389] on select "Select Location Forrestdale" at bounding box center [480, 405] width 284 height 32
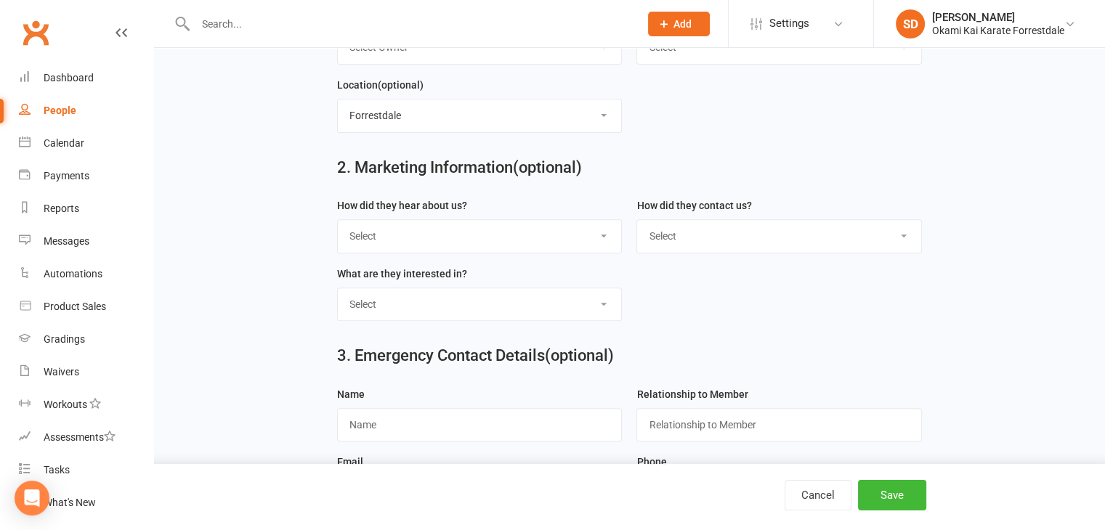
scroll to position [479, 0]
click at [502, 235] on select "Select Google Through A Friend Poster Magazine Walk by Letter Box Drop Facebook" at bounding box center [480, 234] width 284 height 32
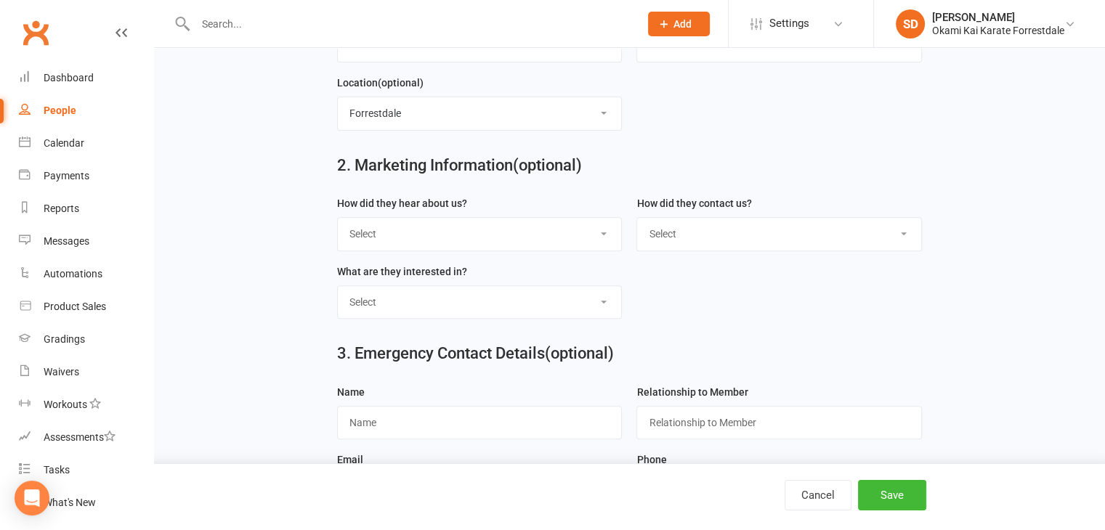
click at [502, 235] on select "Select Google Through A Friend Poster Magazine Walk by Letter Box Drop Facebook" at bounding box center [480, 234] width 284 height 32
click at [806, 345] on h2 "3. Emergency Contact Details (optional)" at bounding box center [629, 353] width 585 height 17
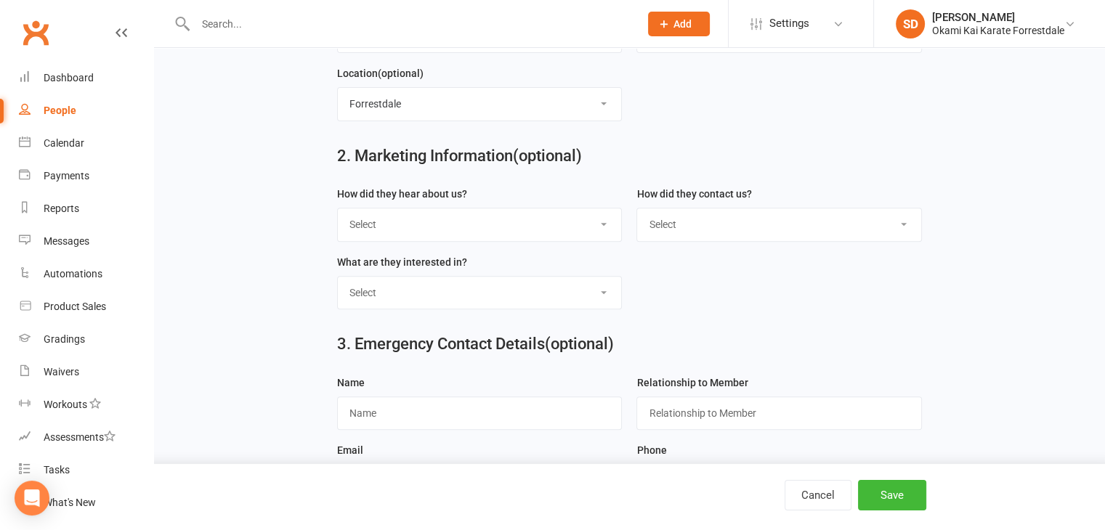
scroll to position [489, 0]
click at [464, 285] on select "Select Classes Personal Training Weight Loss Body Building De-Stressing Diet/Fo…" at bounding box center [480, 292] width 284 height 32
select select "Classes"
click at [338, 276] on select "Select Classes Personal Training Weight Loss Body Building De-Stressing Diet/Fo…" at bounding box center [480, 292] width 284 height 32
click at [738, 230] on select "Select Phone Email In-Facility" at bounding box center [779, 224] width 284 height 32
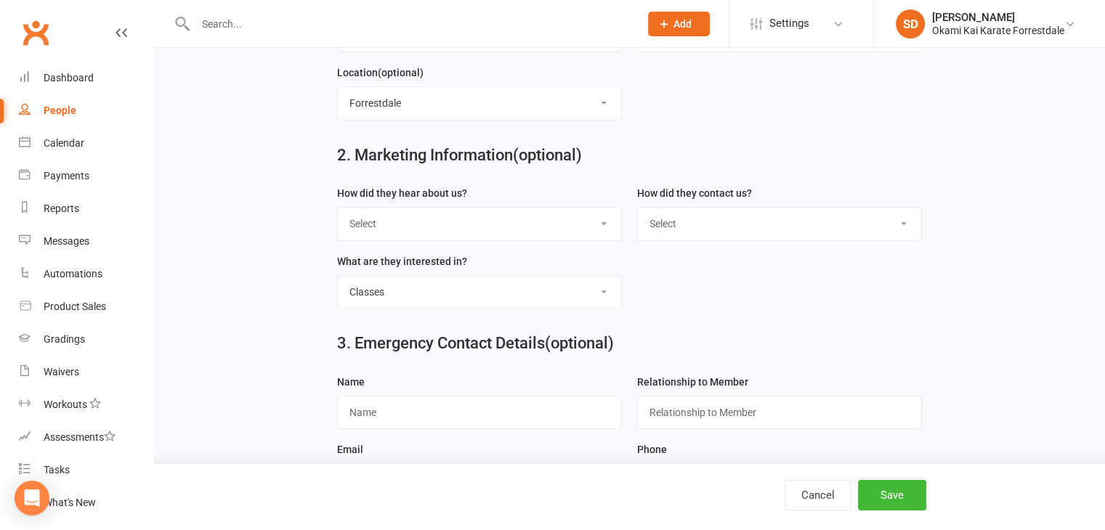
click at [638, 222] on select "Select Phone Email In-Facility" at bounding box center [779, 224] width 284 height 32
click at [541, 227] on select "Select Google Through A Friend Poster Magazine Walk by Letter Box Drop Facebook" at bounding box center [480, 224] width 284 height 32
click at [745, 335] on h2 "3. Emergency Contact Details (optional)" at bounding box center [629, 343] width 585 height 17
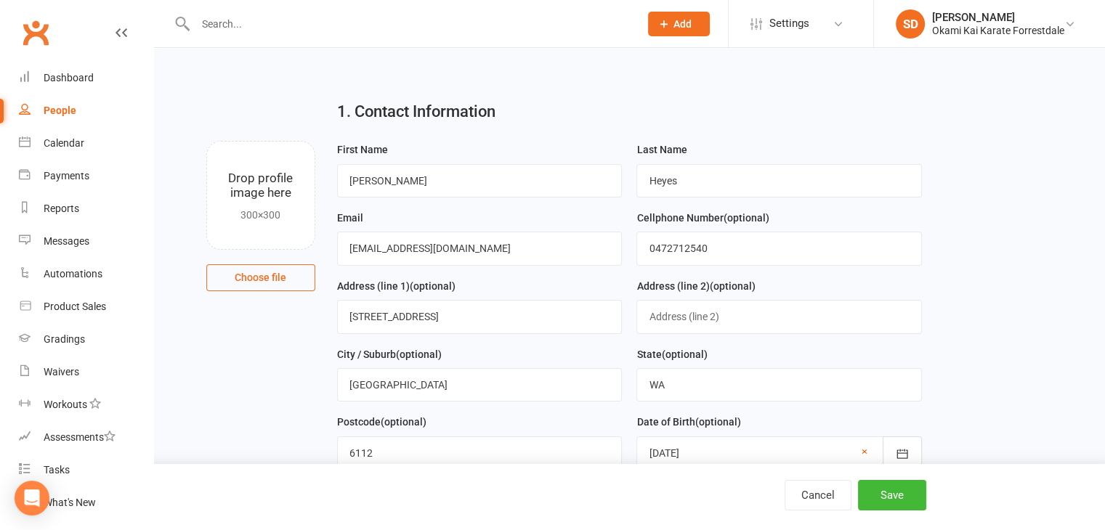
scroll to position [0, 0]
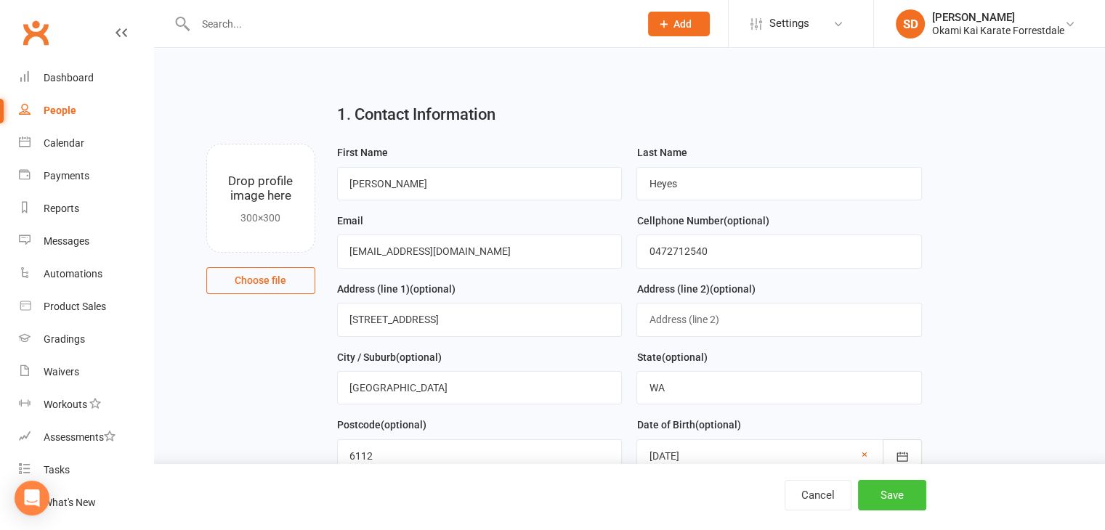
click at [885, 503] on button "Save" at bounding box center [892, 495] width 68 height 31
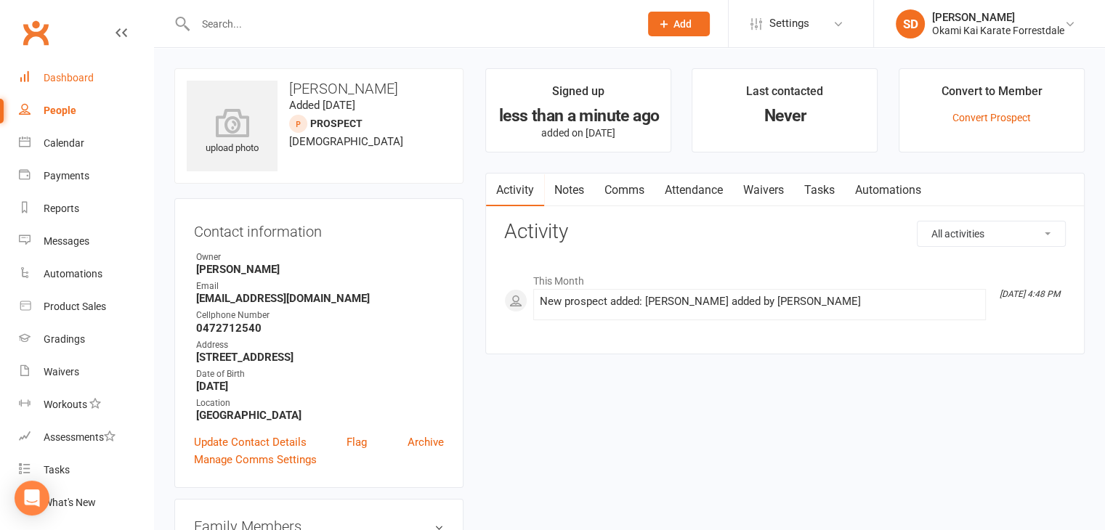
click at [68, 79] on div "Dashboard" at bounding box center [69, 78] width 50 height 12
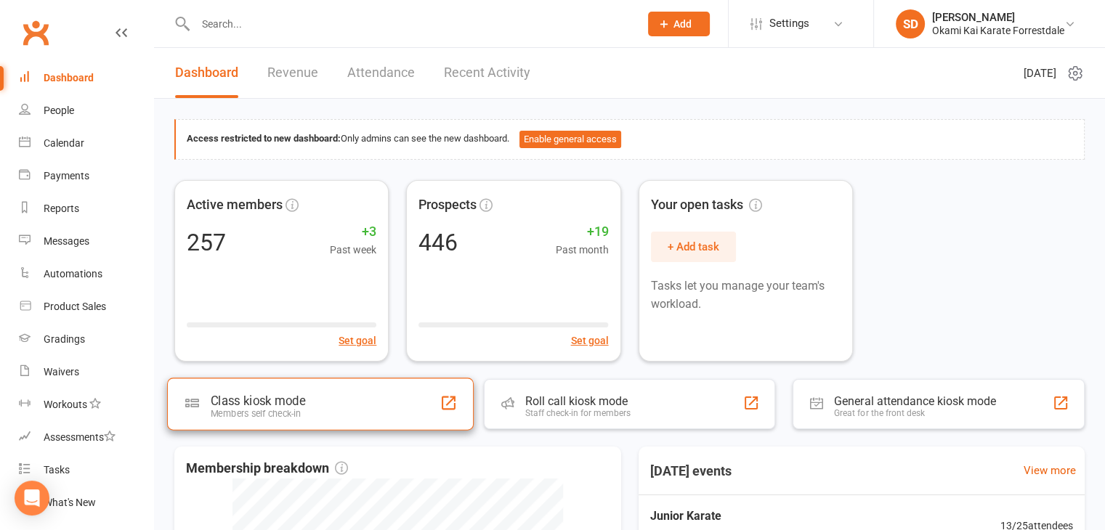
click at [289, 423] on div "Class kiosk mode Members self check-in" at bounding box center [320, 404] width 307 height 52
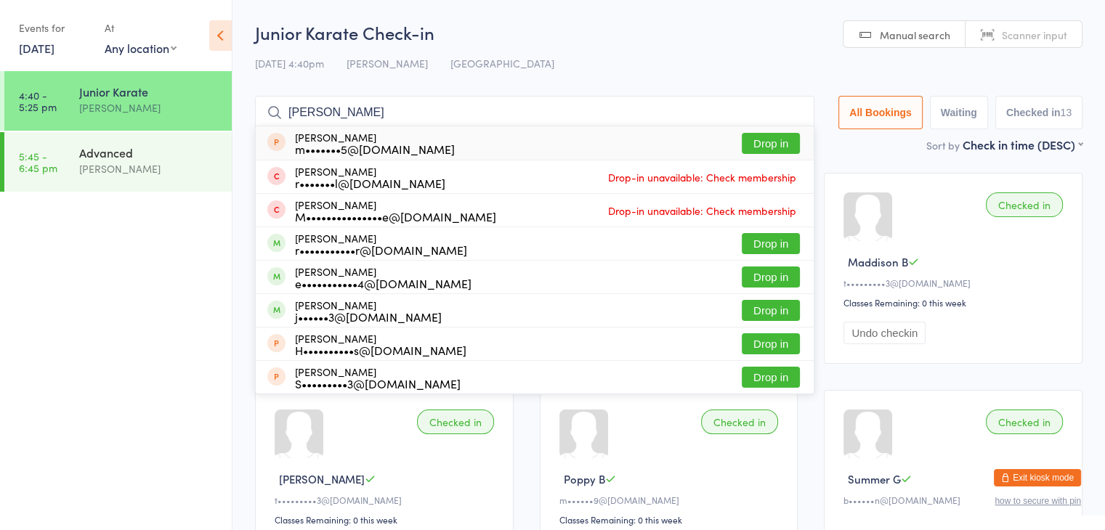
type input "[PERSON_NAME]"
click at [776, 137] on button "Drop in" at bounding box center [771, 143] width 58 height 21
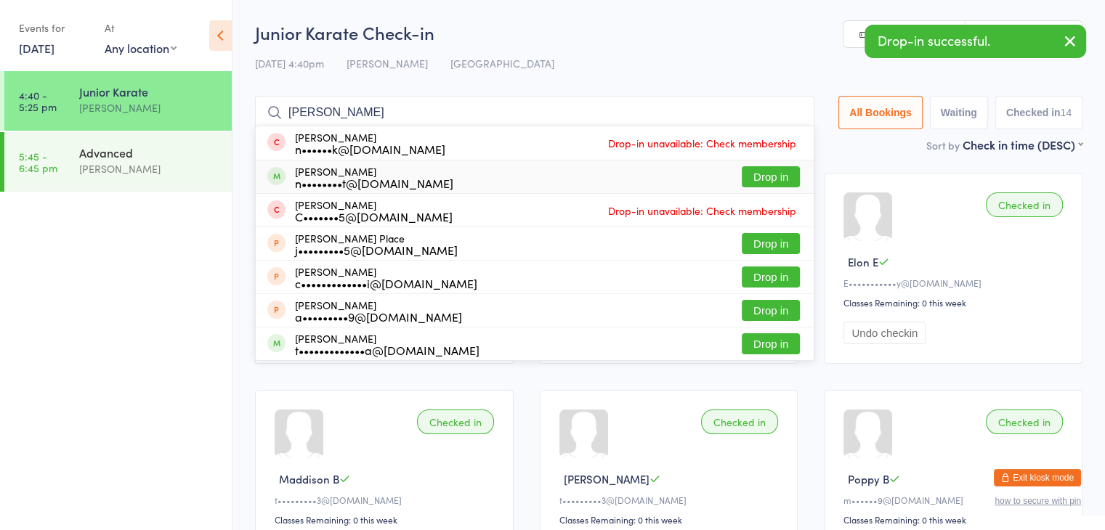
type input "[PERSON_NAME]"
click at [766, 183] on button "Drop in" at bounding box center [771, 176] width 58 height 21
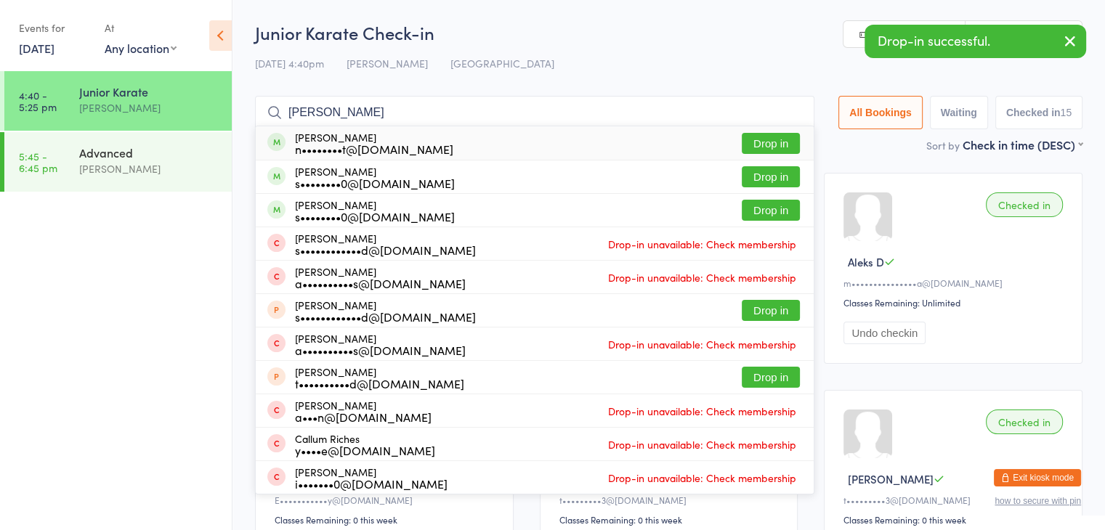
type input "[PERSON_NAME]"
click at [784, 140] on button "Drop in" at bounding box center [771, 143] width 58 height 21
